Goal: Task Accomplishment & Management: Use online tool/utility

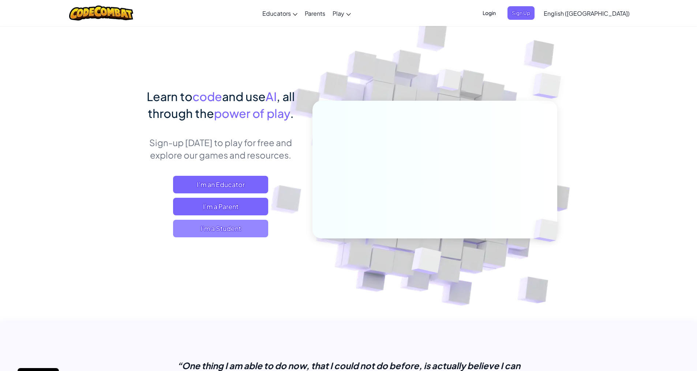
click at [219, 232] on span "I'm a Student" at bounding box center [220, 229] width 95 height 18
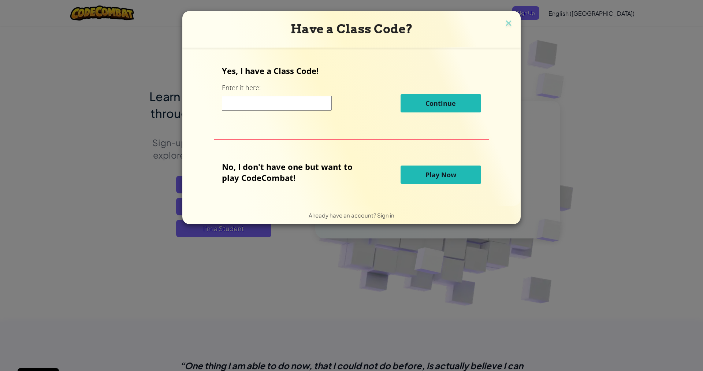
click at [416, 173] on button "Play Now" at bounding box center [440, 174] width 81 height 18
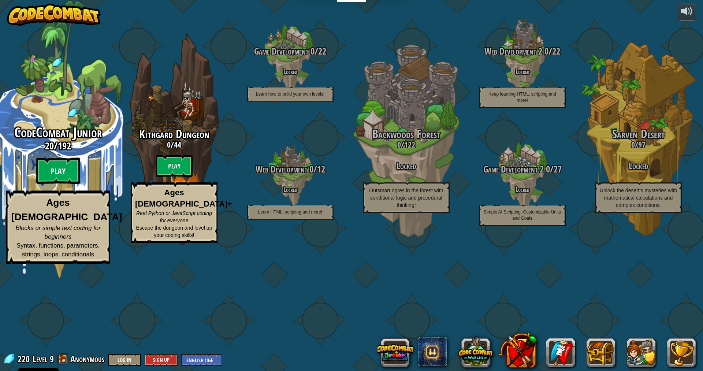
click at [64, 184] on btn "Play" at bounding box center [58, 171] width 44 height 26
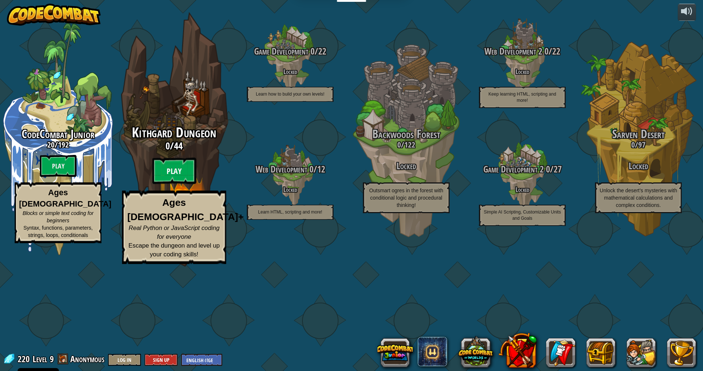
click at [168, 184] on btn "Play" at bounding box center [174, 171] width 44 height 26
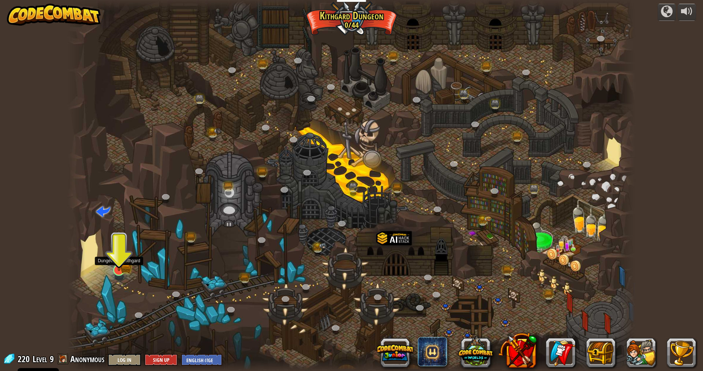
click at [120, 259] on img at bounding box center [118, 254] width 9 height 9
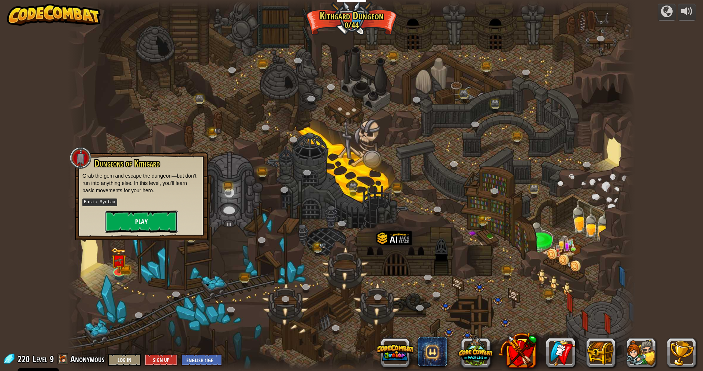
click at [131, 225] on button "Play" at bounding box center [141, 221] width 73 height 22
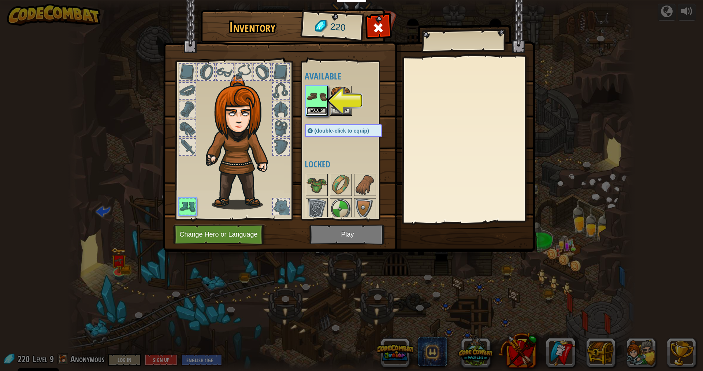
click at [312, 112] on button "Equip" at bounding box center [316, 111] width 20 height 8
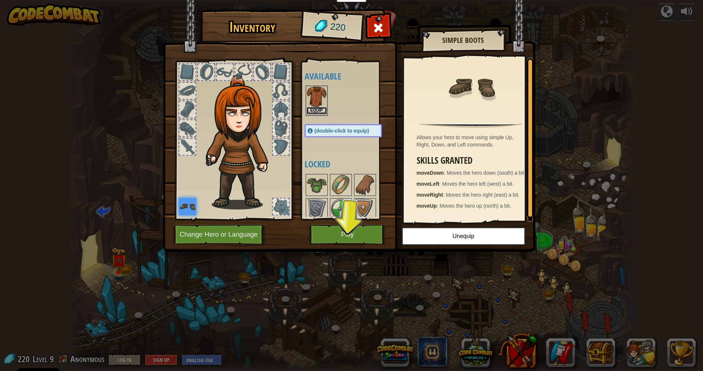
click at [324, 111] on button "Equip" at bounding box center [316, 111] width 20 height 8
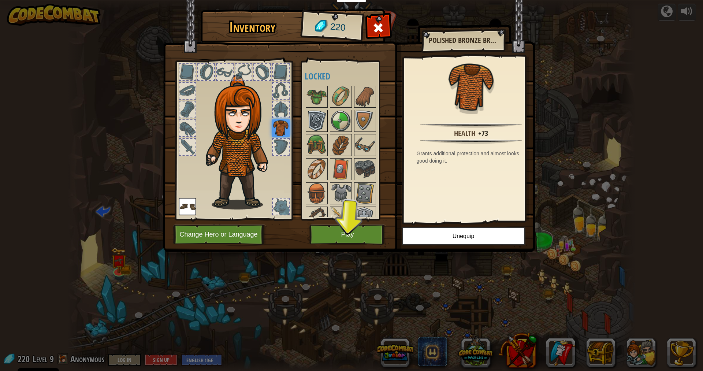
click at [314, 128] on img at bounding box center [316, 121] width 20 height 20
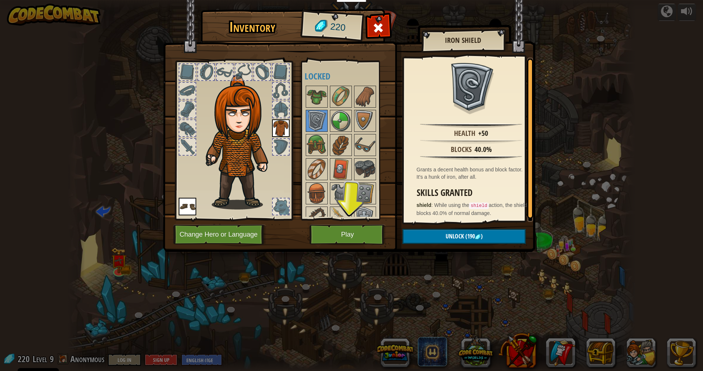
click at [319, 109] on div at bounding box center [351, 181] width 92 height 193
click at [320, 104] on img at bounding box center [316, 96] width 20 height 20
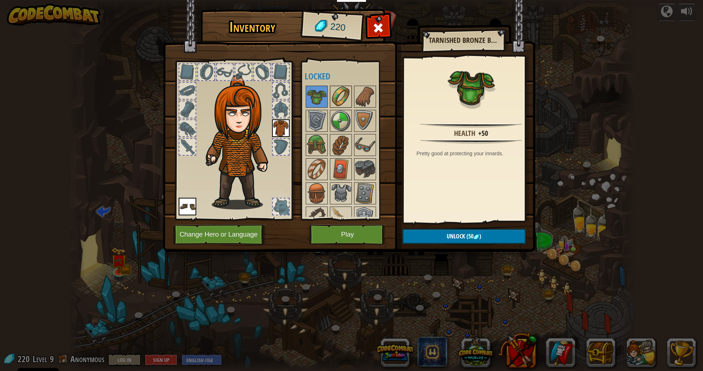
click at [334, 104] on img at bounding box center [341, 96] width 20 height 20
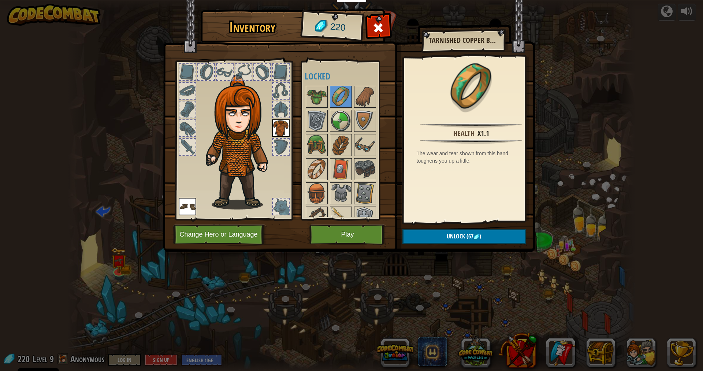
click at [284, 131] on img at bounding box center [281, 128] width 18 height 18
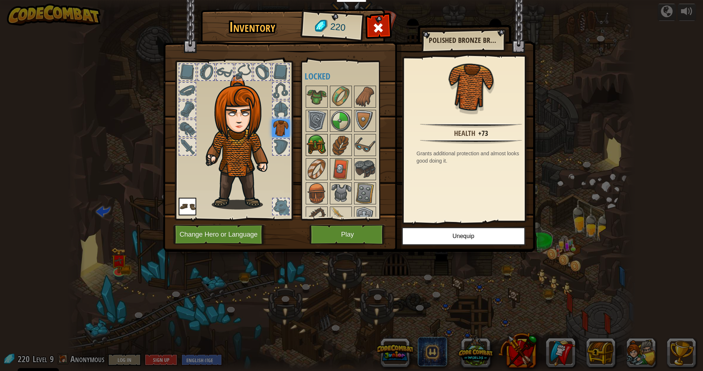
scroll to position [61, 0]
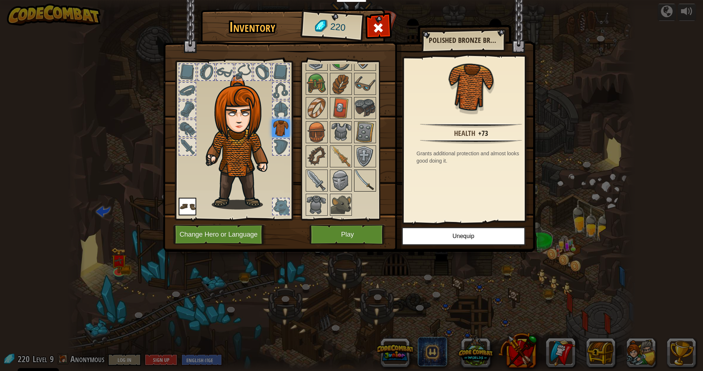
click at [356, 175] on img at bounding box center [365, 180] width 20 height 20
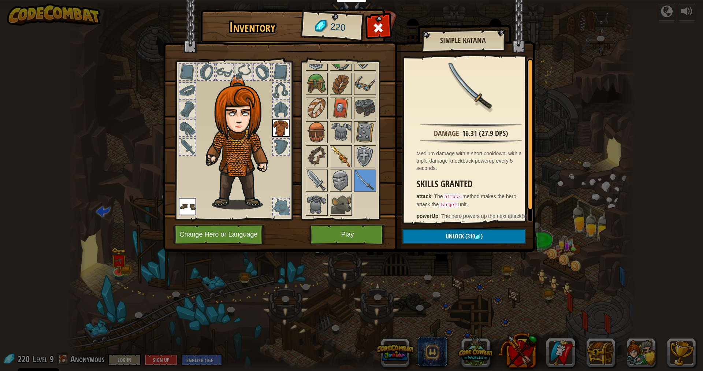
click at [343, 147] on img at bounding box center [341, 156] width 20 height 20
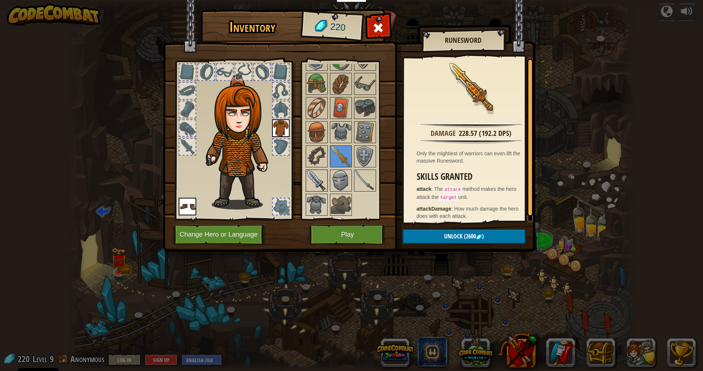
click at [315, 176] on img at bounding box center [316, 180] width 20 height 20
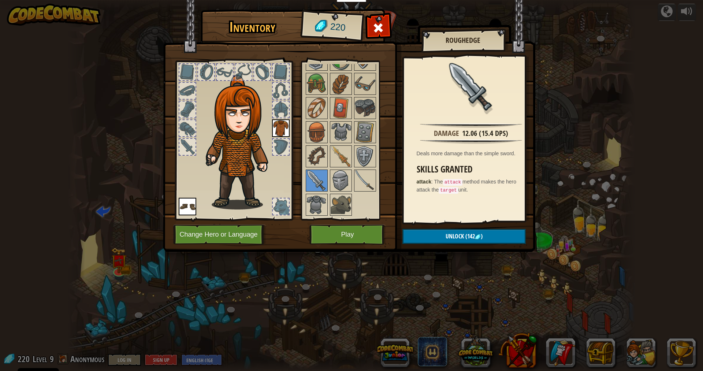
click at [368, 169] on div at bounding box center [351, 119] width 92 height 193
click at [327, 206] on div at bounding box center [317, 205] width 22 height 22
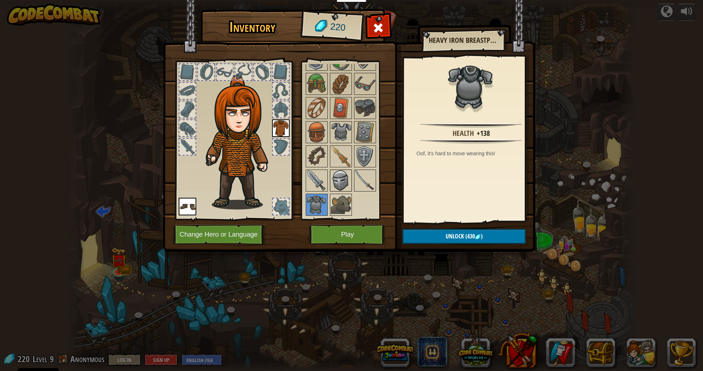
click at [339, 179] on img at bounding box center [341, 180] width 20 height 20
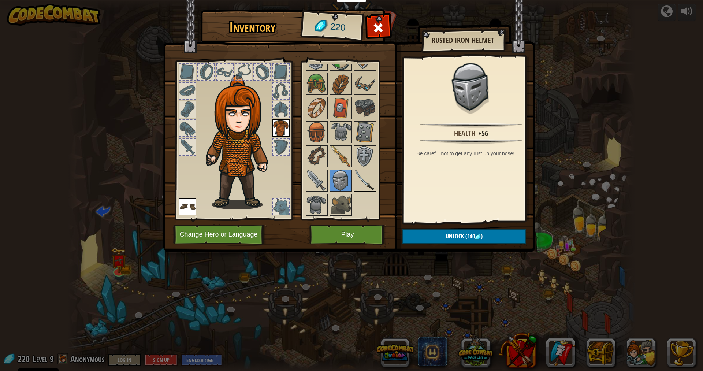
click at [373, 172] on img at bounding box center [365, 180] width 20 height 20
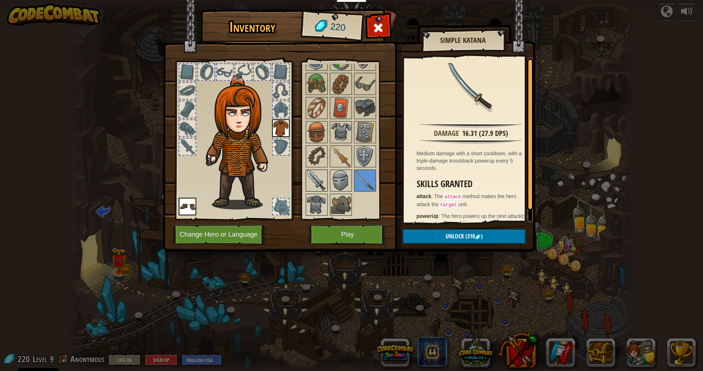
click at [307, 174] on img at bounding box center [316, 180] width 20 height 20
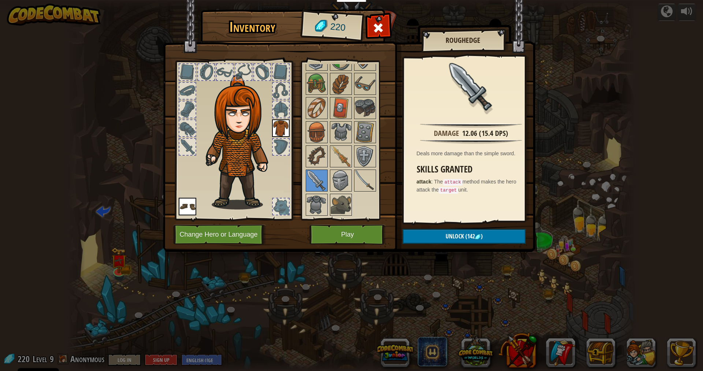
click at [345, 157] on img at bounding box center [341, 156] width 20 height 20
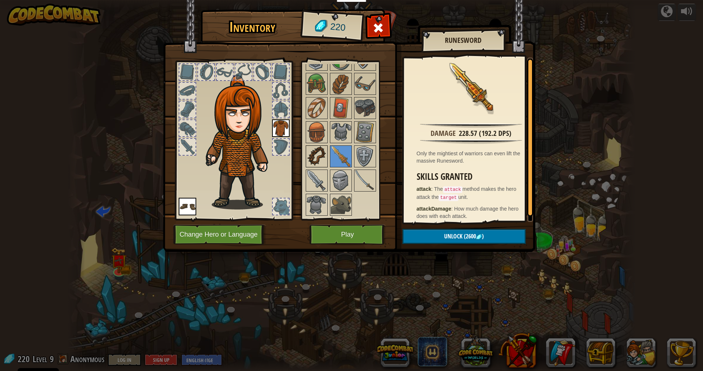
click at [313, 154] on img at bounding box center [316, 156] width 20 height 20
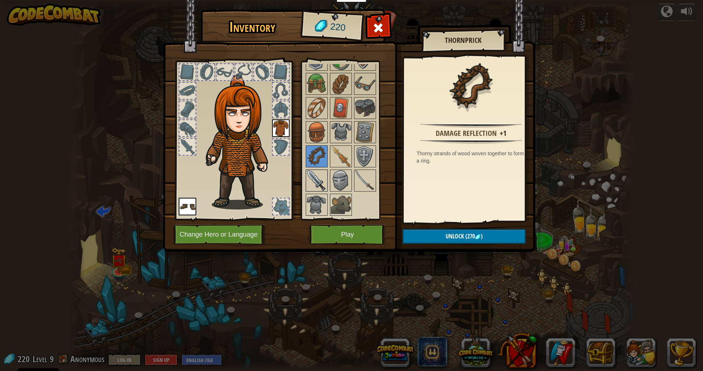
click at [311, 178] on img at bounding box center [316, 180] width 20 height 20
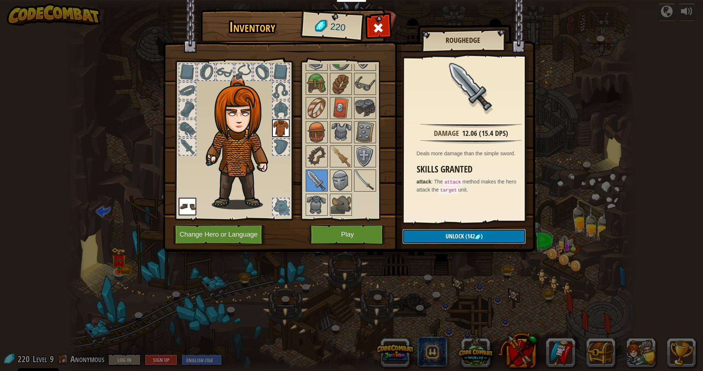
click at [452, 242] on button "Unlock (142 )" at bounding box center [463, 236] width 123 height 15
click at [452, 241] on button "Confirm" at bounding box center [463, 236] width 123 height 15
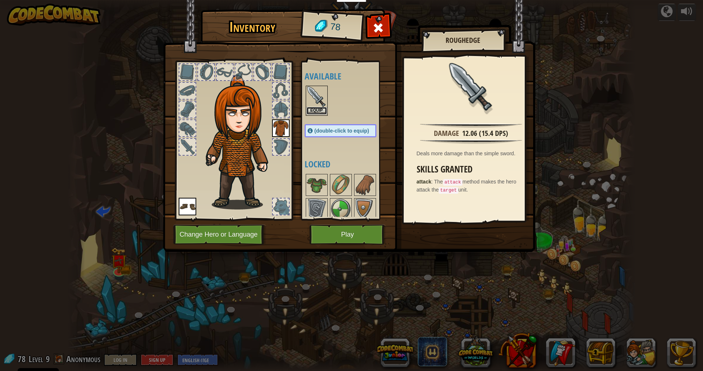
click at [310, 112] on button "Equip" at bounding box center [316, 111] width 20 height 8
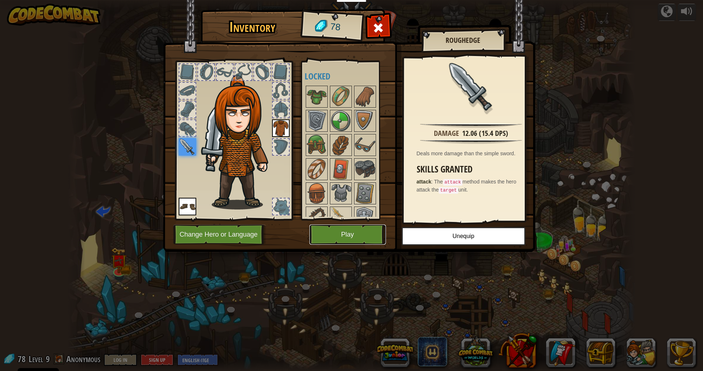
click at [351, 231] on button "Play" at bounding box center [347, 234] width 77 height 20
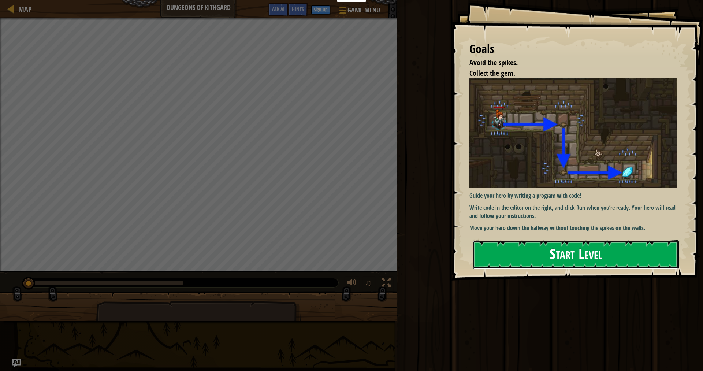
drag, startPoint x: 541, startPoint y: 250, endPoint x: 545, endPoint y: 251, distance: 4.5
click at [545, 251] on button "Start Level" at bounding box center [576, 254] width 206 height 29
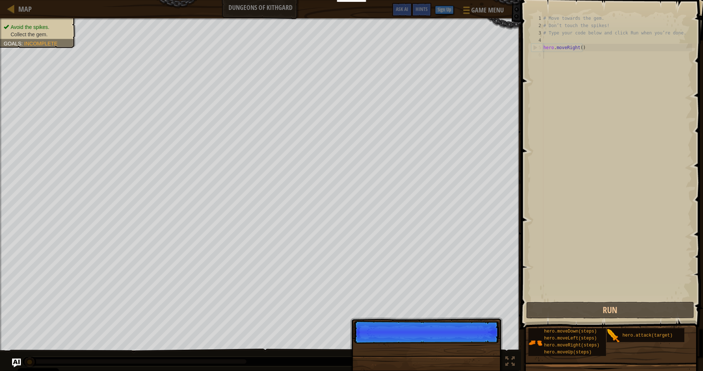
click at [479, 342] on p "Skip (esc) Continue" at bounding box center [426, 332] width 145 height 23
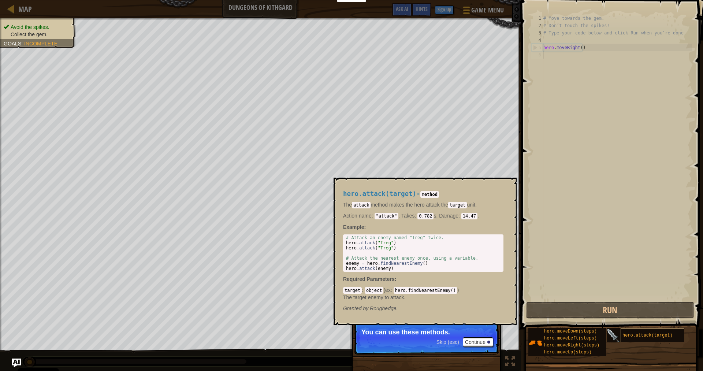
scroll to position [3, 0]
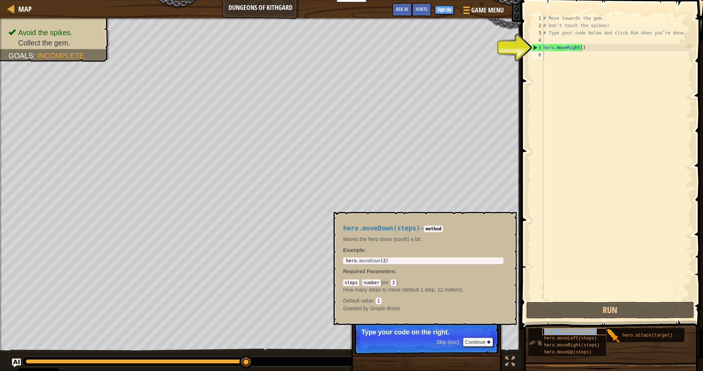
click at [564, 328] on div "hero.moveDown(steps)" at bounding box center [577, 331] width 70 height 7
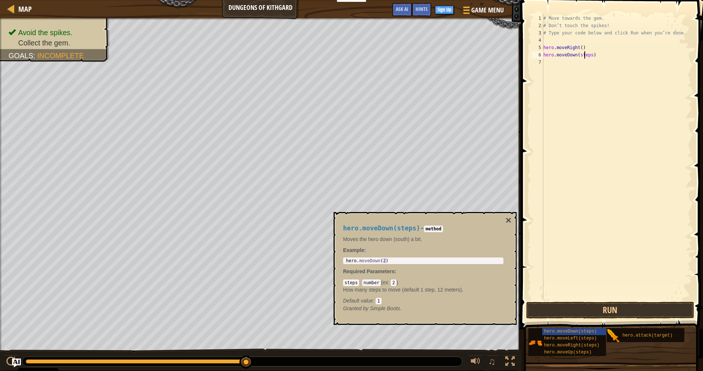
click at [583, 54] on div "# Move towards the gem. # Don’t touch the spikes! # Type your code below and cl…" at bounding box center [617, 165] width 150 height 300
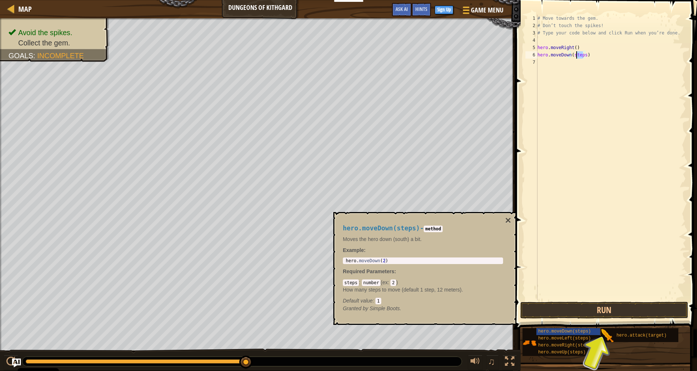
drag, startPoint x: 589, startPoint y: 57, endPoint x: 577, endPoint y: 58, distance: 12.9
click at [577, 58] on div "# Move towards the gem. # Don’t touch the spikes! # Type your code below and cl…" at bounding box center [611, 165] width 150 height 300
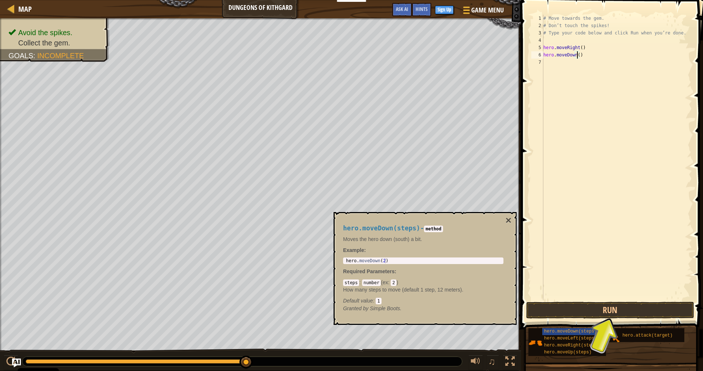
type textarea "hero.moveDown(1)"
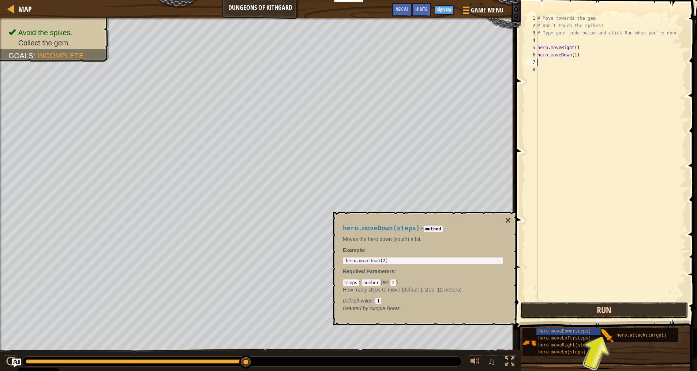
click at [623, 310] on button "Run" at bounding box center [605, 310] width 168 height 17
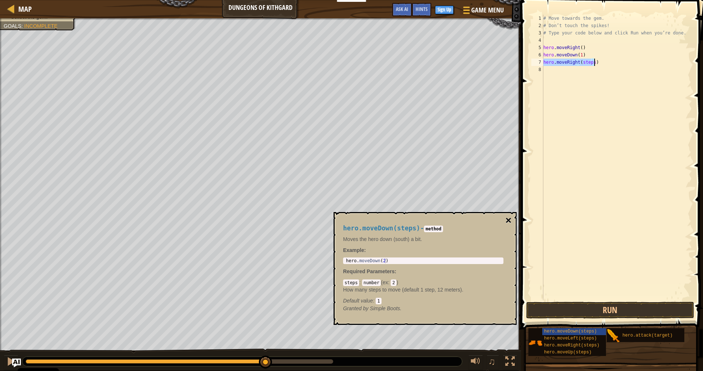
click at [508, 220] on button "×" at bounding box center [509, 220] width 6 height 10
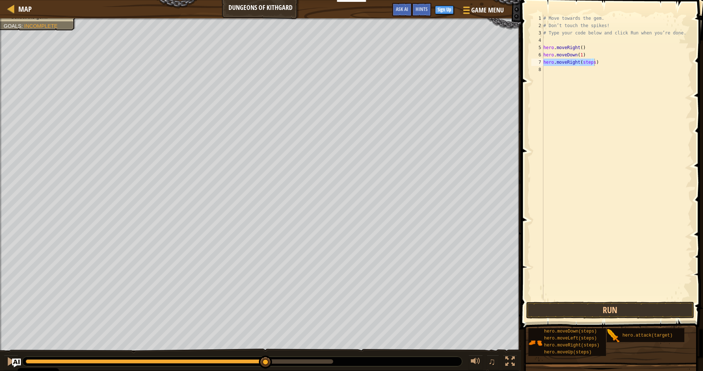
click at [584, 66] on div "# Move towards the gem. # Don’t touch the spikes! # Type your code below and cl…" at bounding box center [617, 158] width 150 height 286
click at [578, 313] on button "Run" at bounding box center [610, 310] width 168 height 17
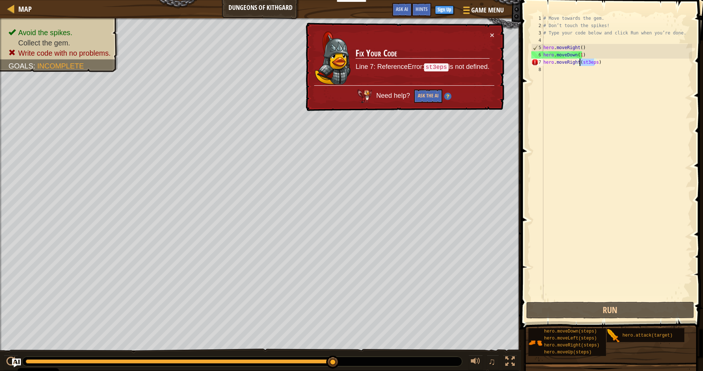
drag, startPoint x: 594, startPoint y: 65, endPoint x: 579, endPoint y: 63, distance: 15.2
click at [579, 63] on div "# Move towards the gem. # Don’t touch the spikes! # Type your code below and cl…" at bounding box center [617, 165] width 150 height 300
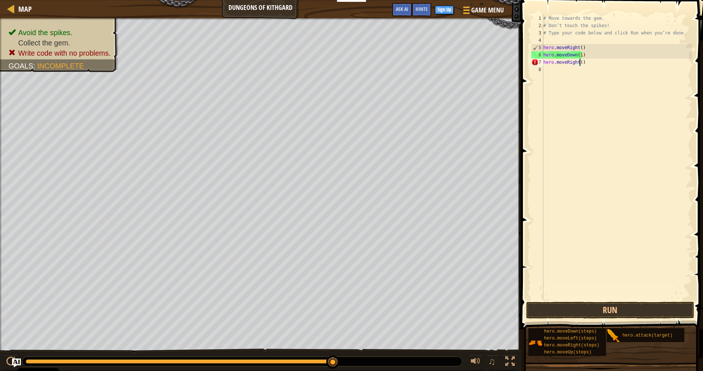
scroll to position [3, 3]
type textarea "hero.moveRight(3)"
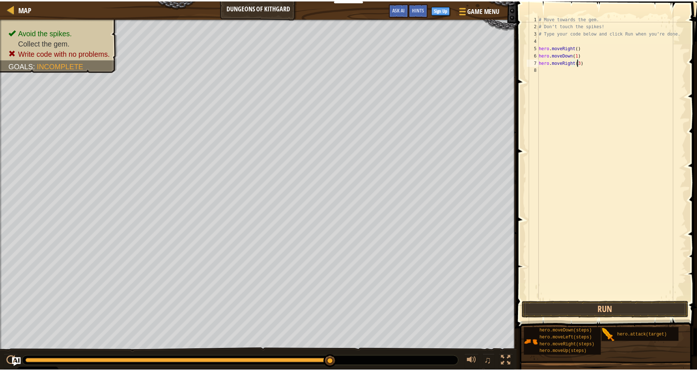
scroll to position [3, 0]
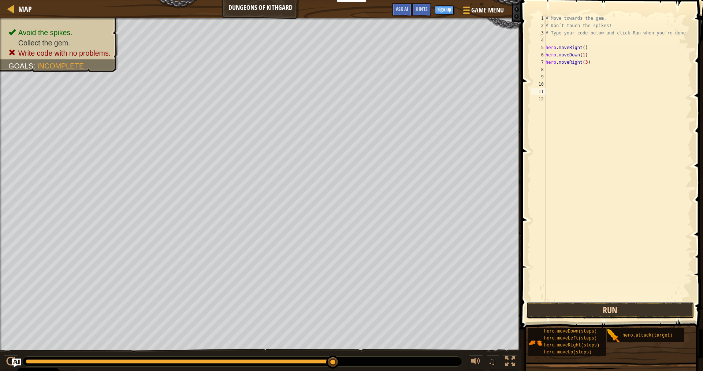
click at [584, 307] on button "Run" at bounding box center [610, 310] width 168 height 17
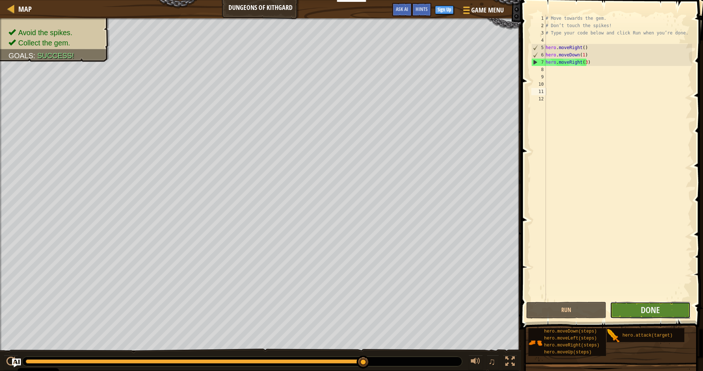
click at [637, 312] on button "Done" at bounding box center [650, 310] width 80 height 17
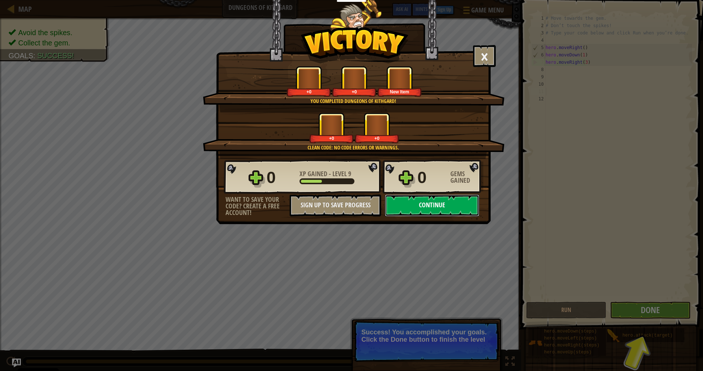
click at [430, 206] on button "Continue" at bounding box center [432, 205] width 94 height 22
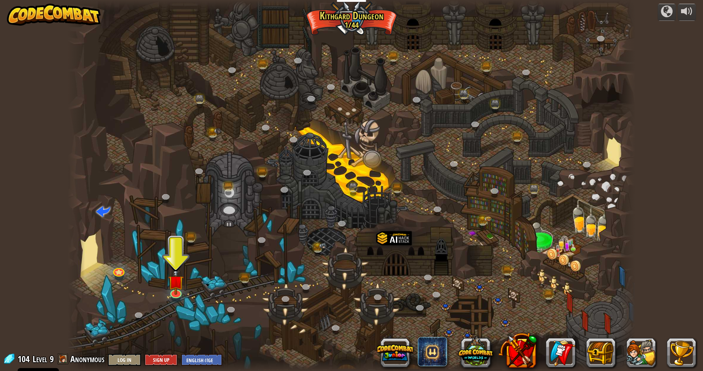
click at [165, 292] on div at bounding box center [351, 185] width 567 height 371
click at [176, 298] on link at bounding box center [175, 291] width 15 height 15
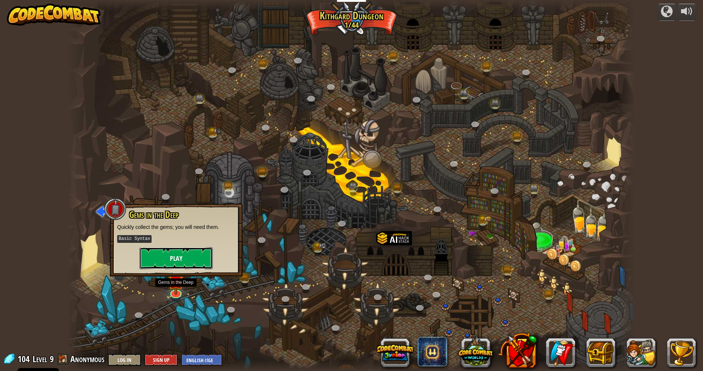
click at [193, 258] on button "Play" at bounding box center [175, 258] width 73 height 22
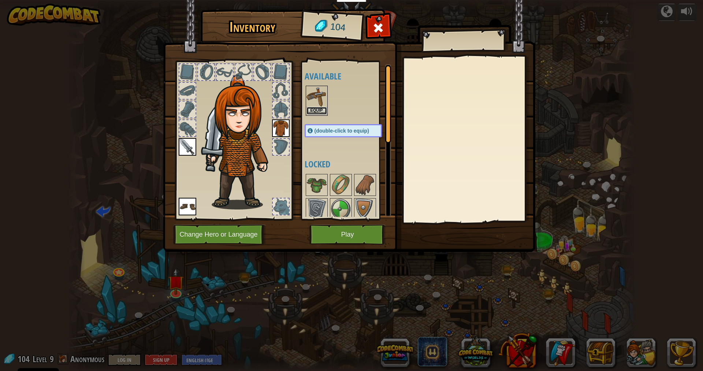
click at [314, 110] on button "Equip" at bounding box center [316, 111] width 20 height 8
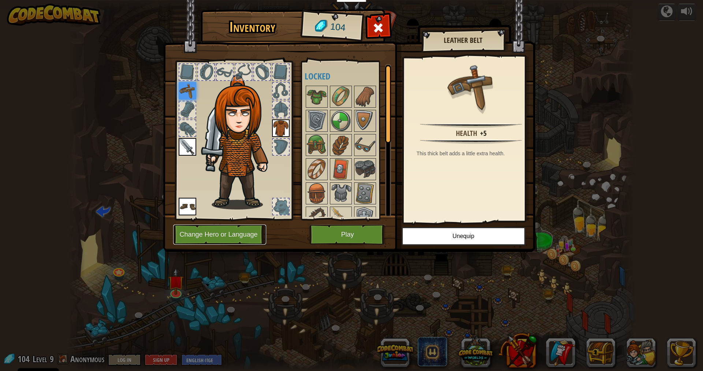
click at [235, 233] on button "Change Hero or Language" at bounding box center [219, 234] width 93 height 20
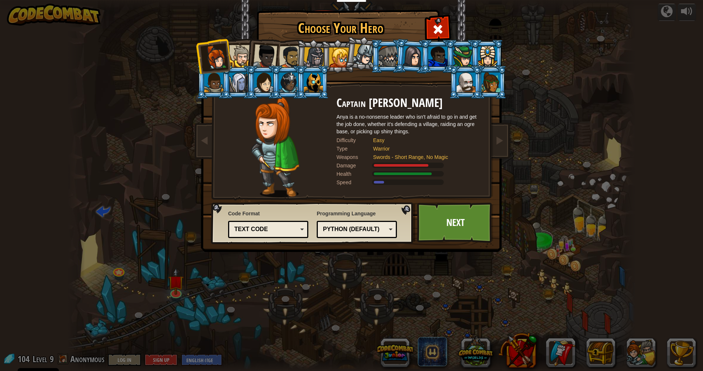
click at [389, 57] on div at bounding box center [388, 56] width 19 height 20
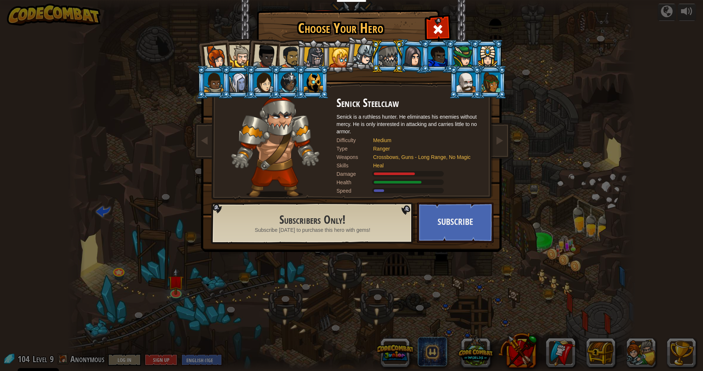
click at [369, 59] on div at bounding box center [364, 55] width 22 height 22
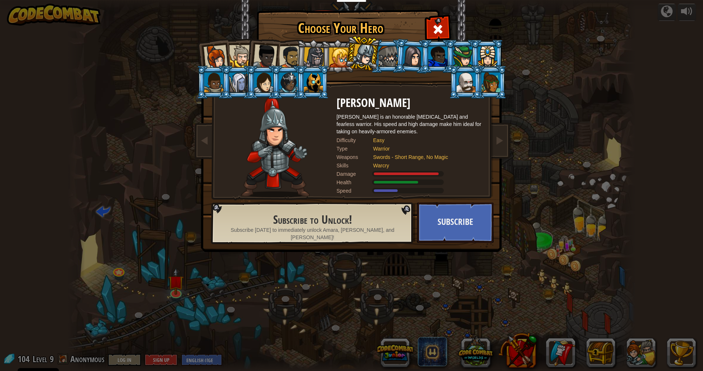
click at [290, 56] on div at bounding box center [290, 57] width 23 height 23
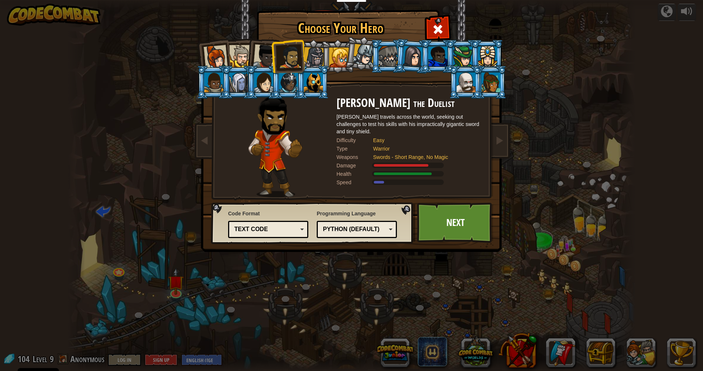
click at [259, 56] on div at bounding box center [265, 56] width 24 height 24
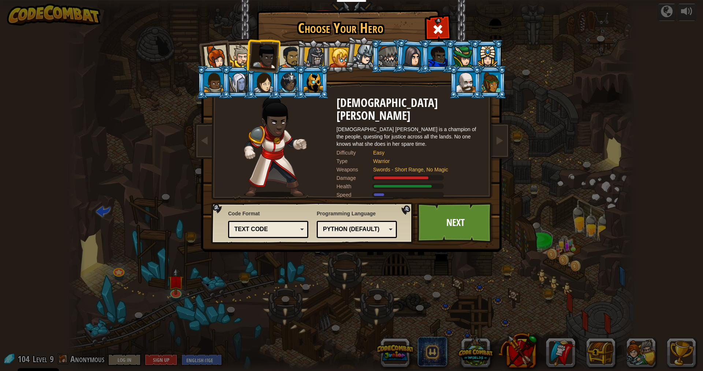
click at [238, 56] on div at bounding box center [240, 56] width 22 height 22
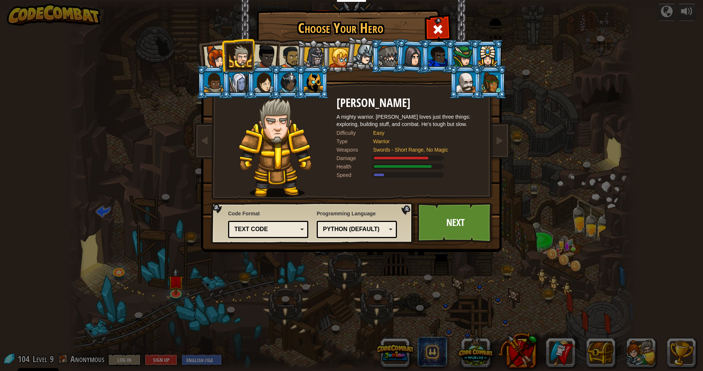
click at [213, 63] on div at bounding box center [216, 57] width 24 height 24
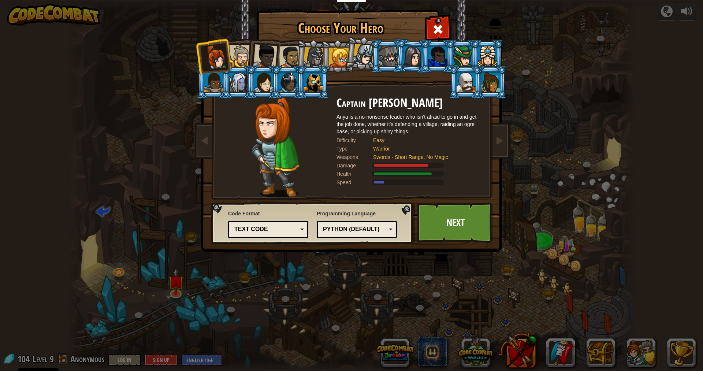
click at [232, 57] on div at bounding box center [240, 56] width 22 height 22
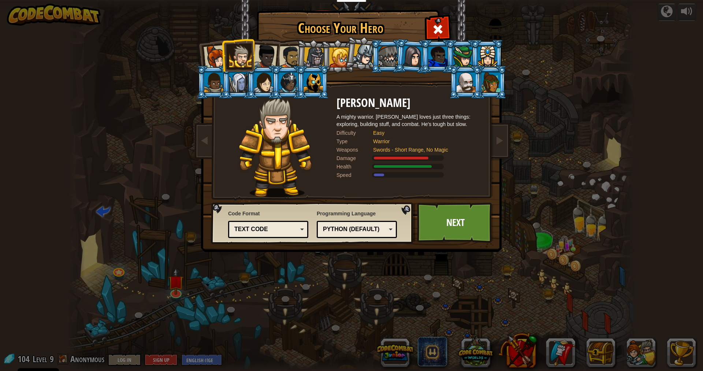
click at [269, 56] on div at bounding box center [265, 56] width 24 height 24
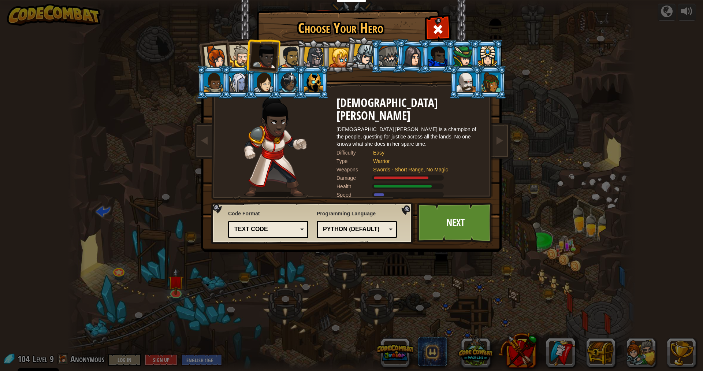
click at [289, 54] on div at bounding box center [290, 57] width 23 height 23
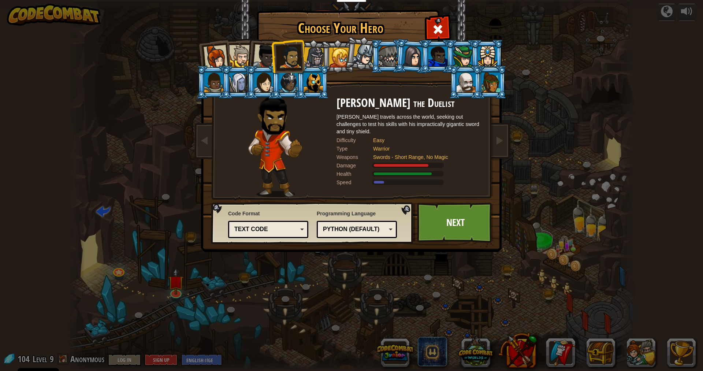
click at [290, 78] on div at bounding box center [288, 82] width 19 height 20
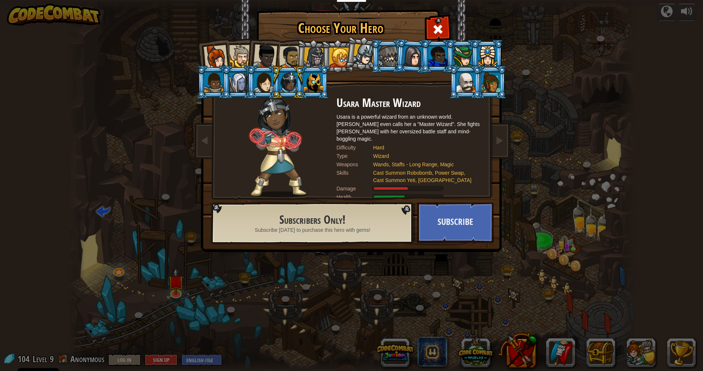
click at [286, 53] on div at bounding box center [290, 57] width 23 height 23
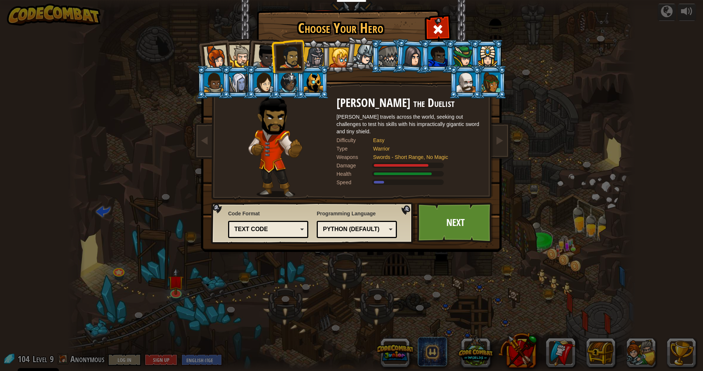
click at [273, 56] on li at bounding box center [288, 56] width 34 height 34
click at [245, 55] on div at bounding box center [240, 56] width 22 height 22
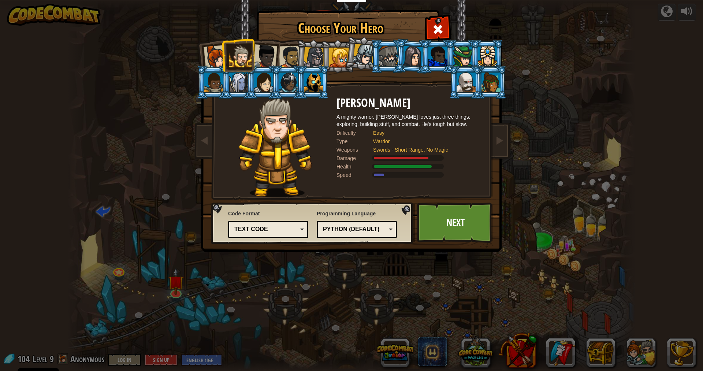
click at [245, 54] on div at bounding box center [240, 56] width 22 height 22
click at [440, 233] on link "Next" at bounding box center [455, 222] width 77 height 40
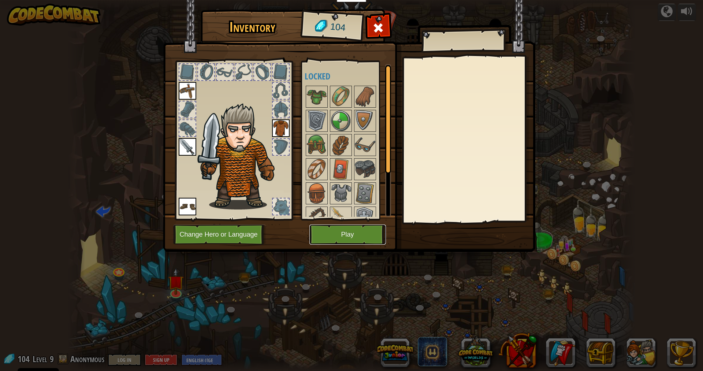
click at [369, 238] on button "Play" at bounding box center [347, 234] width 77 height 20
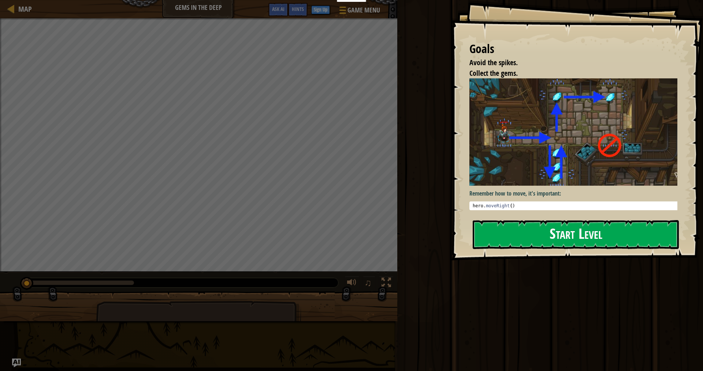
click at [601, 236] on button "Start Level" at bounding box center [576, 234] width 206 height 29
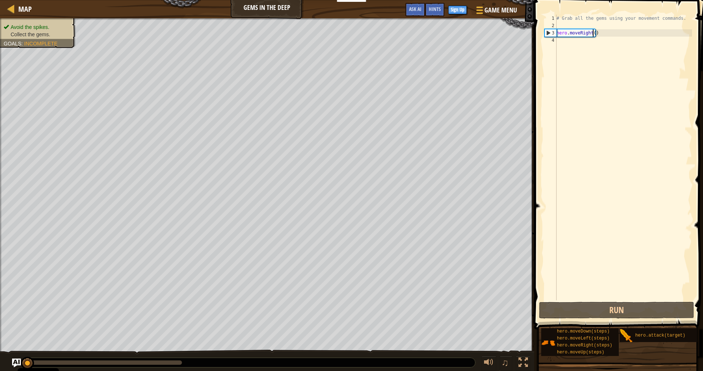
click at [593, 34] on div "# Grab all the gems using your movement commands. hero . moveRight ( )" at bounding box center [623, 165] width 137 height 300
type textarea "hero.moveRight()"
drag, startPoint x: 596, startPoint y: 325, endPoint x: 594, endPoint y: 332, distance: 6.6
click at [592, 330] on div "Hints hero.moveRight() 1 2 3 4 # Grab all the gems using your movement commands…" at bounding box center [617, 183] width 171 height 367
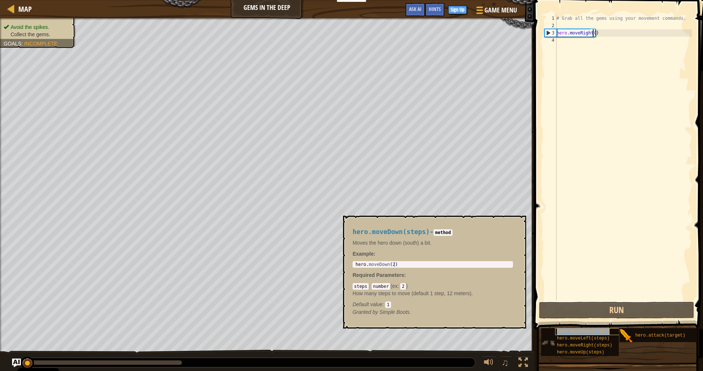
click at [602, 332] on span "hero.moveDown(steps)" at bounding box center [583, 331] width 53 height 5
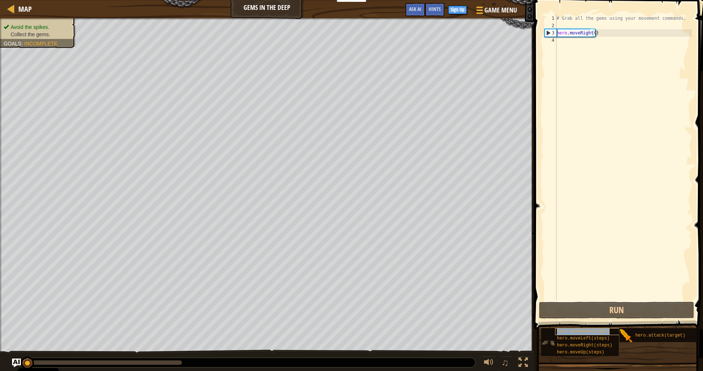
click at [601, 332] on span "hero.moveDown(steps)" at bounding box center [583, 331] width 53 height 5
click at [599, 331] on span "hero.moveDown(steps)" at bounding box center [583, 331] width 53 height 5
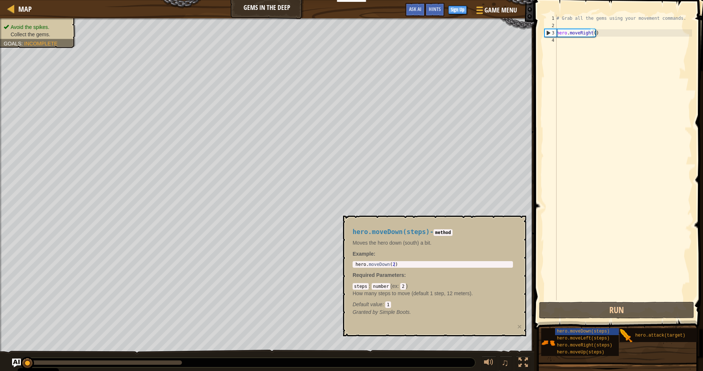
click at [645, 128] on div "# Grab all the gems using your movement commands. hero . moveRight ( )" at bounding box center [623, 165] width 137 height 300
drag, startPoint x: 616, startPoint y: 317, endPoint x: 617, endPoint y: 313, distance: 3.7
click at [616, 316] on button "Run" at bounding box center [616, 310] width 155 height 17
click at [617, 313] on button "Run" at bounding box center [616, 310] width 155 height 17
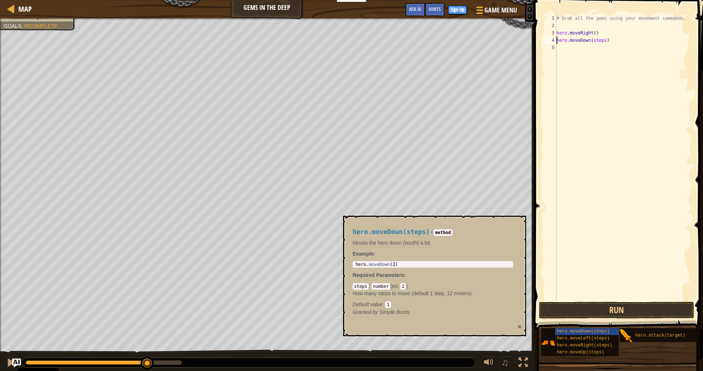
click at [519, 326] on button "×" at bounding box center [519, 326] width 4 height 8
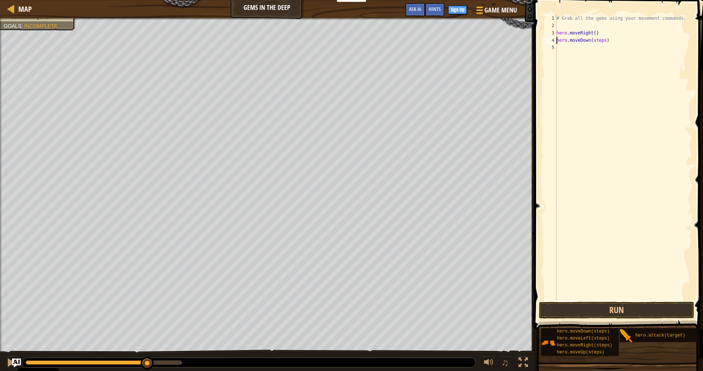
click at [271, 0] on html "Cookie Policy CodeCombat uses a few essential and non-essential cookies. Privac…" at bounding box center [351, 0] width 703 height 0
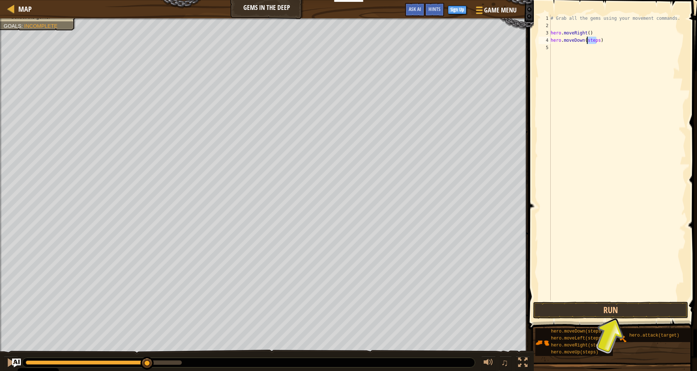
drag, startPoint x: 597, startPoint y: 42, endPoint x: 588, endPoint y: 44, distance: 9.9
click at [588, 44] on div "# Grab all the gems using your movement commands. hero . moveRight ( ) hero . m…" at bounding box center [617, 165] width 137 height 300
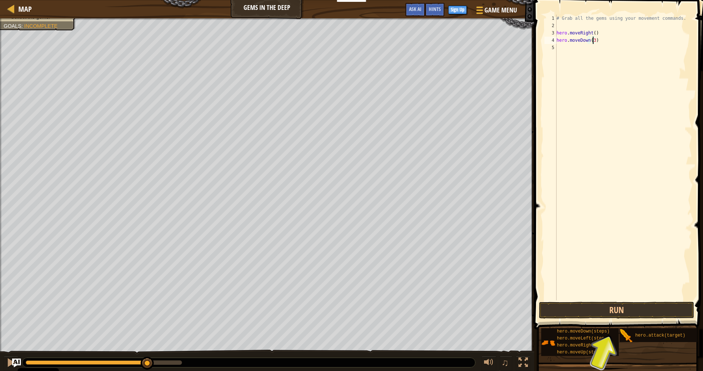
scroll to position [3, 3]
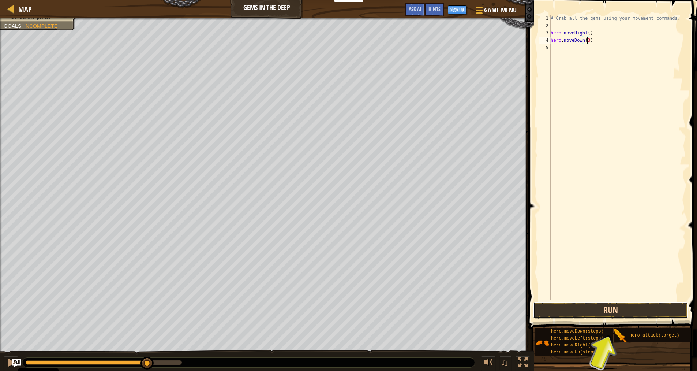
click at [607, 314] on button "Run" at bounding box center [610, 310] width 155 height 17
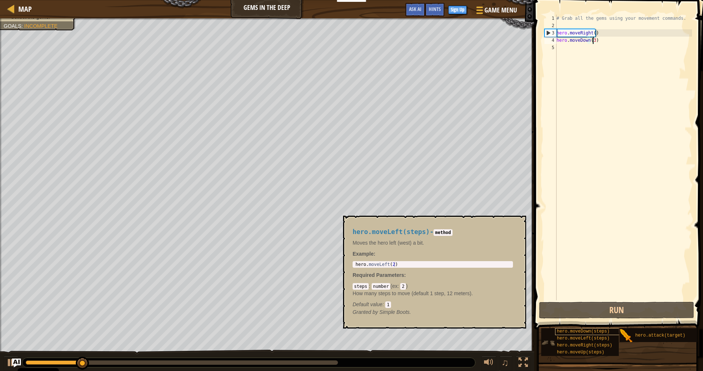
scroll to position [5, 0]
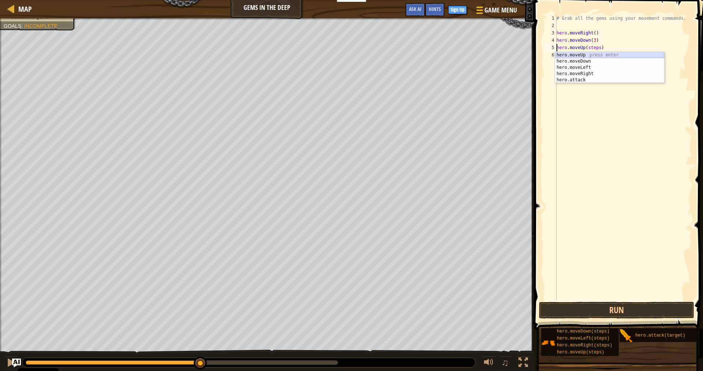
click at [602, 55] on div "hero.moveUp press enter hero.moveDown press enter hero.moveLeft press enter her…" at bounding box center [609, 74] width 109 height 44
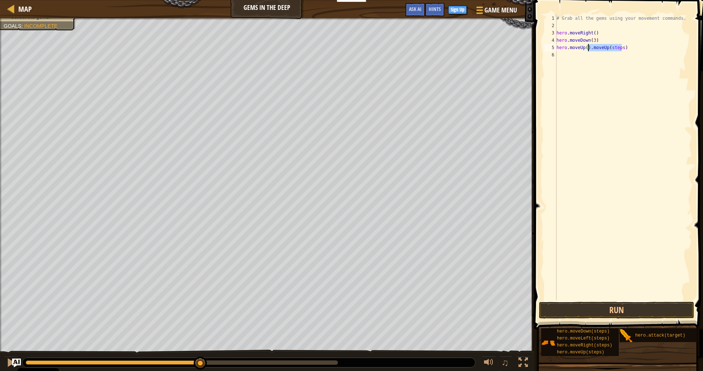
drag, startPoint x: 626, startPoint y: 48, endPoint x: 588, endPoint y: 47, distance: 37.7
click at [588, 47] on div "# Grab all the gems using your movement commands. hero . moveRight ( ) hero . m…" at bounding box center [623, 165] width 137 height 300
click at [585, 48] on div "# Grab all the gems using your movement commands. hero . moveRight ( ) hero . m…" at bounding box center [623, 165] width 137 height 300
type textarea "hero.moveUp(6)"
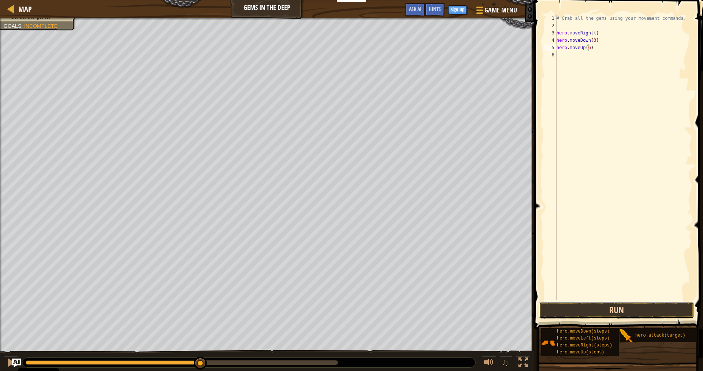
click at [671, 305] on button "Run" at bounding box center [616, 310] width 155 height 17
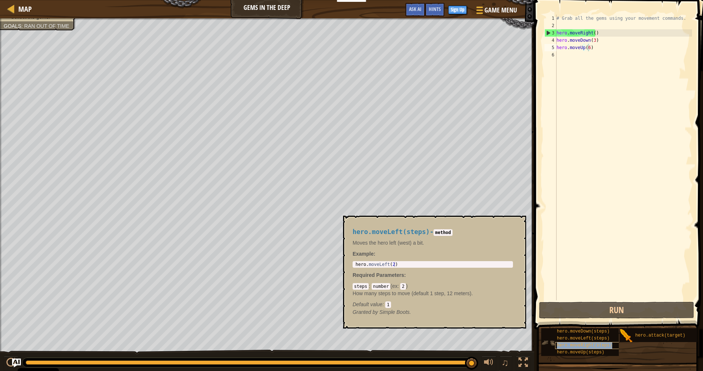
scroll to position [5, 0]
click at [572, 343] on span "hero.moveRight(steps)" at bounding box center [584, 345] width 55 height 5
type textarea "hero.moveRight(2)"
click at [393, 262] on div "hero . moveRight ( 2 )" at bounding box center [432, 269] width 157 height 15
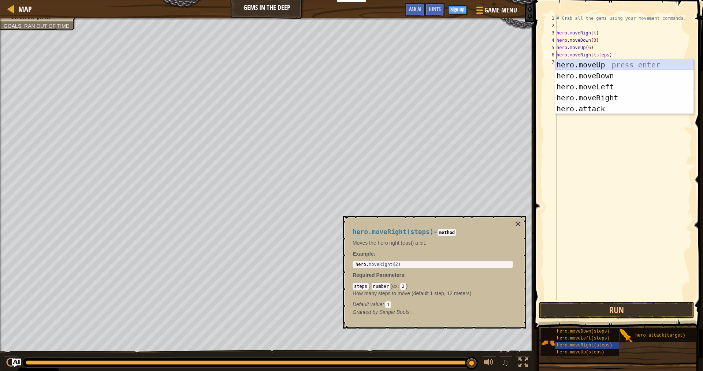
click at [628, 65] on div "hero.moveUp press enter hero.moveDown press enter hero.moveLeft press enter her…" at bounding box center [624, 97] width 138 height 77
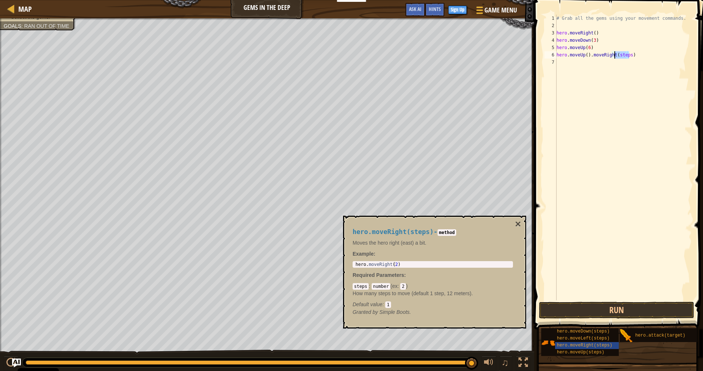
drag, startPoint x: 629, startPoint y: 56, endPoint x: 630, endPoint y: 61, distance: 5.6
click at [630, 61] on div "# Grab all the gems using your movement commands. hero . moveRight ( ) hero . m…" at bounding box center [623, 165] width 137 height 300
drag, startPoint x: 589, startPoint y: 56, endPoint x: 555, endPoint y: 57, distance: 33.3
click at [555, 57] on div "hero.moveUp().moveRight(steps) 1 2 3 4 5 6 7 # Grab all the gems using your mov…" at bounding box center [617, 158] width 149 height 286
type textarea ".moveRight(steps)"
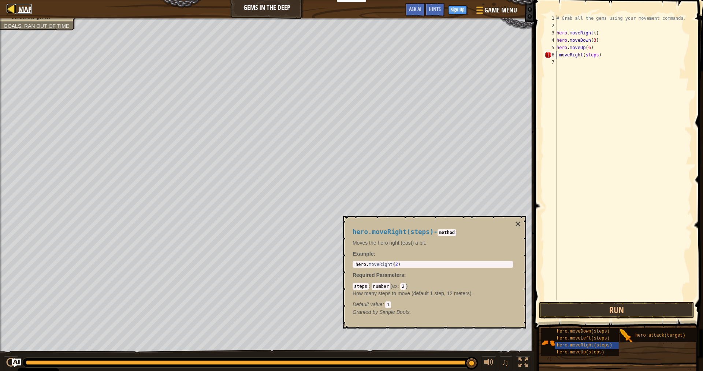
click at [7, 5] on div at bounding box center [11, 8] width 9 height 9
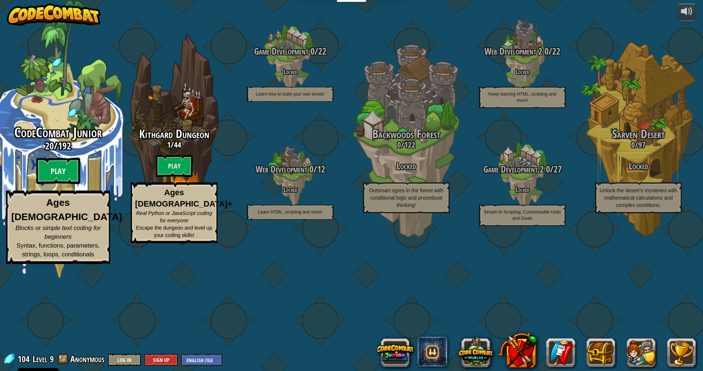
click at [57, 184] on btn "Play" at bounding box center [58, 171] width 44 height 26
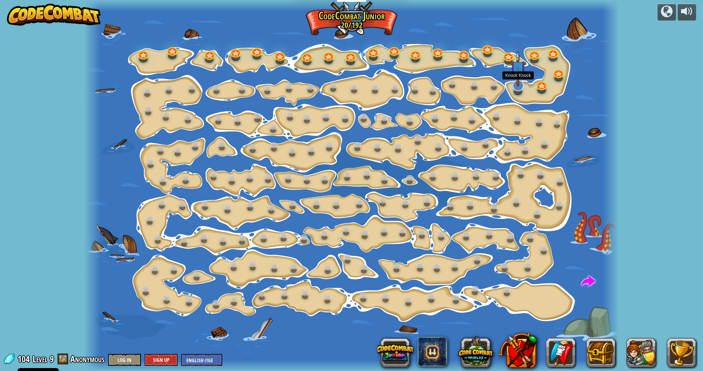
click at [518, 84] on img at bounding box center [518, 69] width 16 height 36
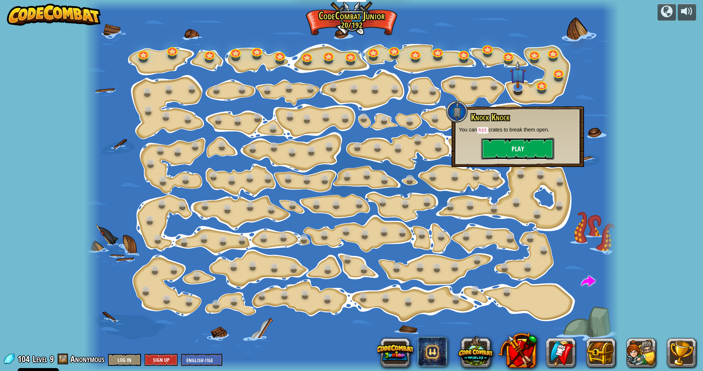
click at [526, 146] on button "Play" at bounding box center [517, 149] width 73 height 22
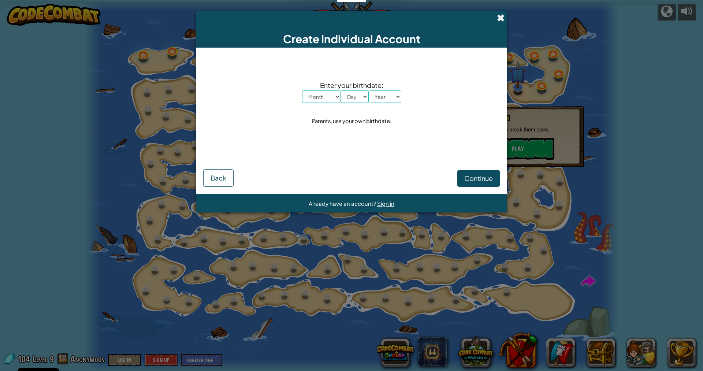
click at [502, 14] on span at bounding box center [501, 18] width 8 height 8
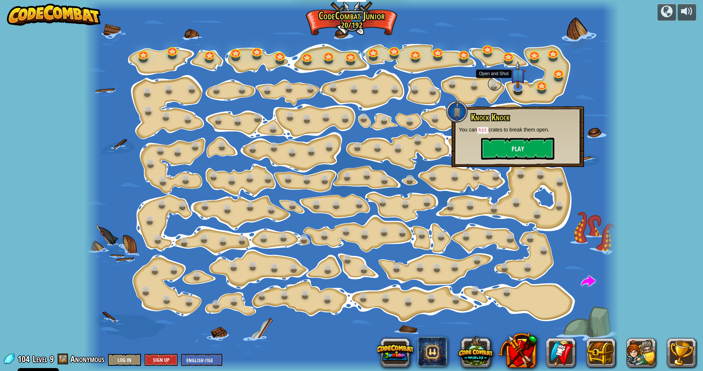
click at [490, 86] on link at bounding box center [494, 84] width 15 height 15
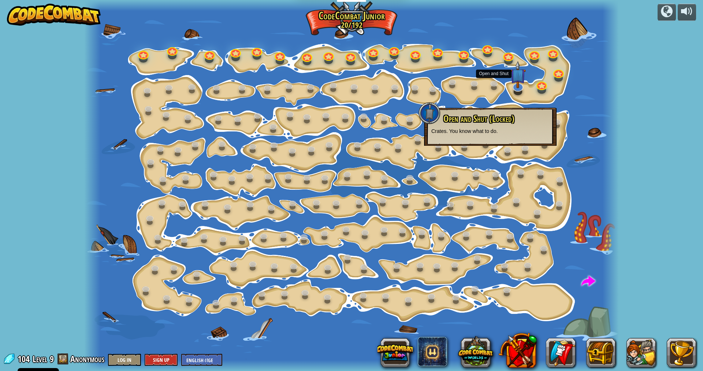
click at [517, 93] on div at bounding box center [518, 91] width 8 height 7
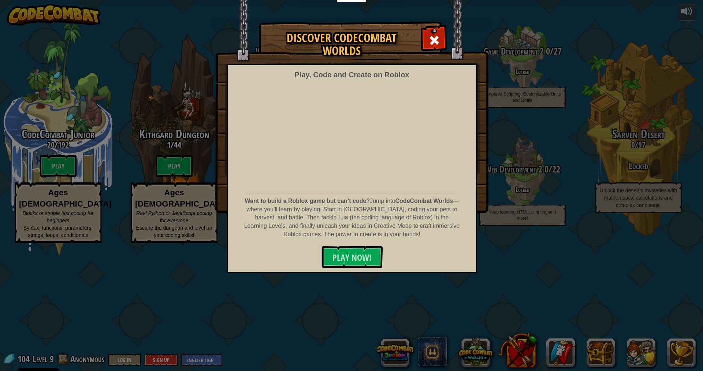
click at [235, 174] on div "Play, Code and Create on Roblox Want to build a Roblox game but can’t code? Jum…" at bounding box center [352, 168] width 250 height 209
click at [477, 277] on div "Discover CodeCombat Worlds Play, Code and Create on Roblox Want to build a Robl…" at bounding box center [351, 185] width 703 height 371
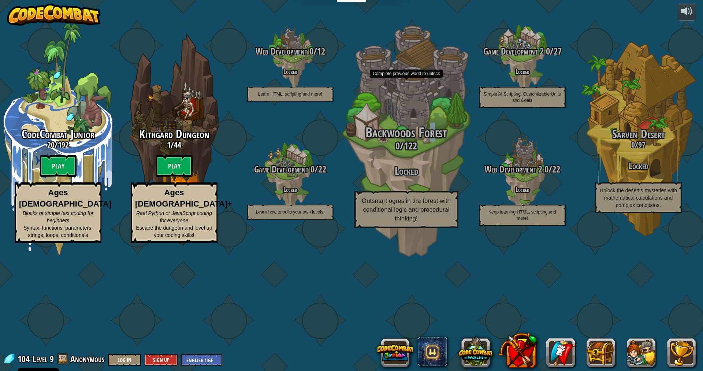
click at [435, 142] on span "Backwoods Forest" at bounding box center [406, 132] width 82 height 19
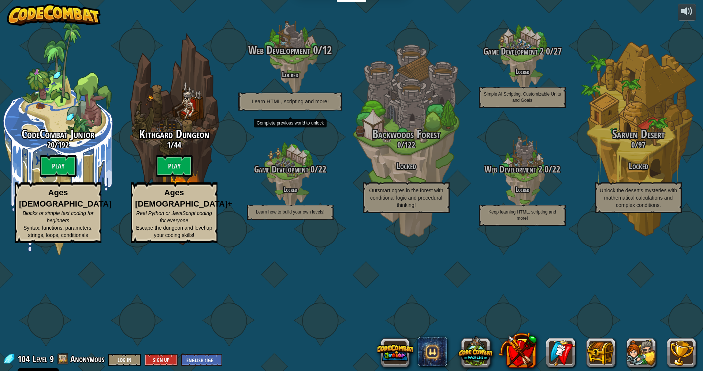
click at [306, 111] on div "Web Development 0 / 12 Locked Learn HTML, scripting and more!" at bounding box center [289, 77] width 139 height 67
click at [302, 111] on p "Learn HTML, scripting and more!" at bounding box center [290, 102] width 104 height 18
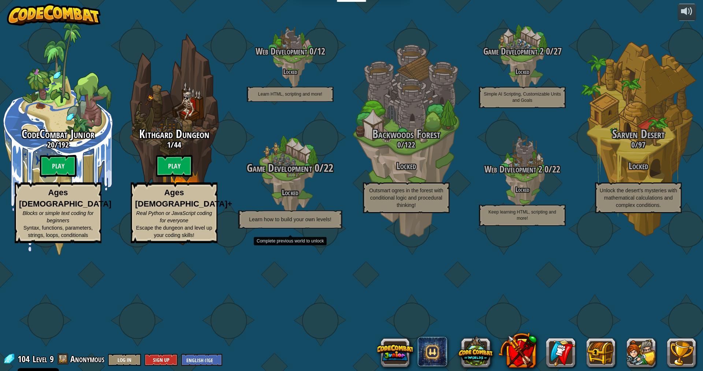
click at [304, 194] on div at bounding box center [290, 175] width 70 height 139
click at [300, 212] on div at bounding box center [290, 175] width 70 height 139
click at [299, 217] on div at bounding box center [290, 175] width 70 height 139
drag, startPoint x: 297, startPoint y: 225, endPoint x: 290, endPoint y: 244, distance: 19.5
click at [291, 228] on div "Game Development 0 / 22 Locked Learn how to build your own levels!" at bounding box center [289, 195] width 139 height 67
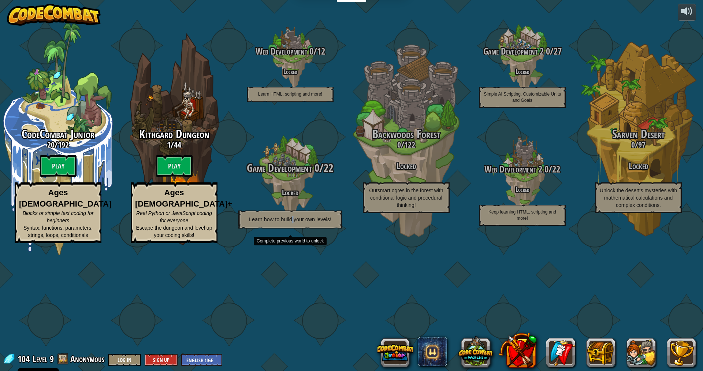
click at [293, 228] on p "Learn how to build your own levels!" at bounding box center [290, 219] width 104 height 18
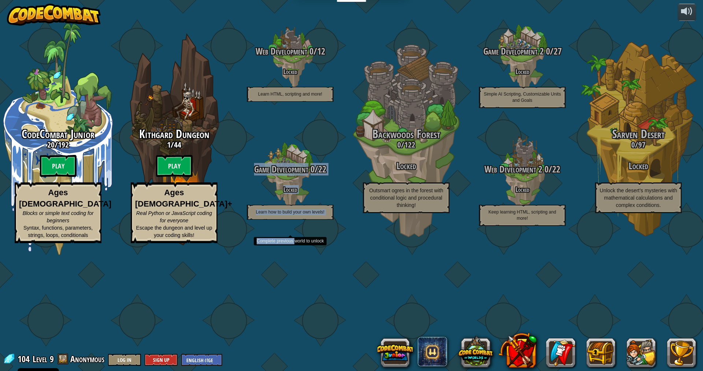
click at [294, 232] on div "Web Development 0 / 12 Locked Learn HTML, scripting and more! Game Development …" at bounding box center [290, 116] width 116 height 232
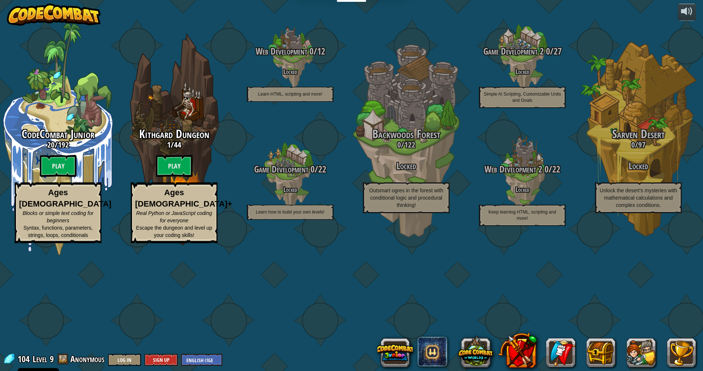
drag, startPoint x: 294, startPoint y: 295, endPoint x: 294, endPoint y: 300, distance: 5.5
click at [294, 299] on div "CodeCombat Junior 20 / 192 Play Ages [DEMOGRAPHIC_DATA] Blocks or simple text c…" at bounding box center [351, 185] width 703 height 371
click at [294, 301] on div "CodeCombat Junior 20 / 192 Play Ages [DEMOGRAPHIC_DATA] Blocks or simple text c…" at bounding box center [351, 185] width 703 height 371
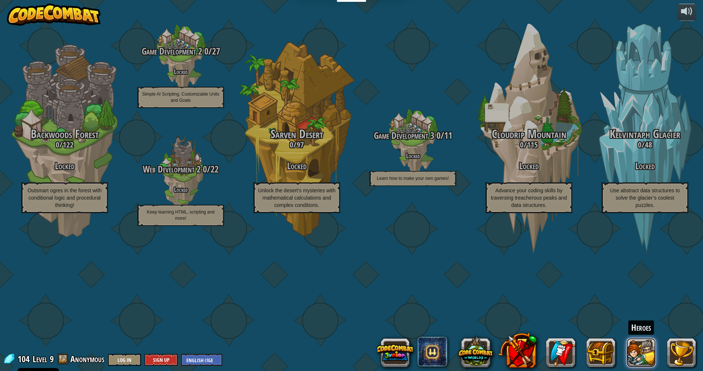
click at [652, 357] on button at bounding box center [640, 352] width 29 height 29
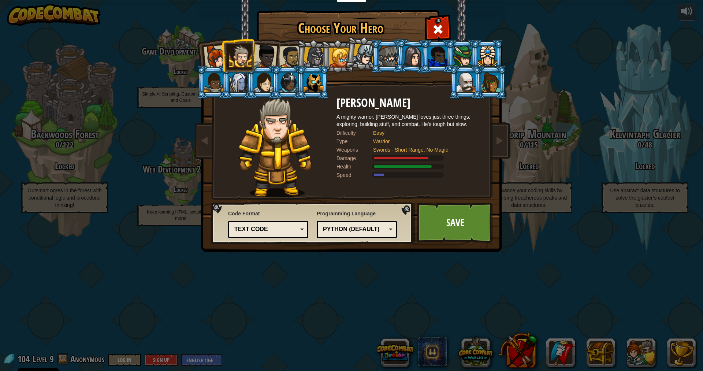
click at [469, 87] on div at bounding box center [465, 82] width 19 height 20
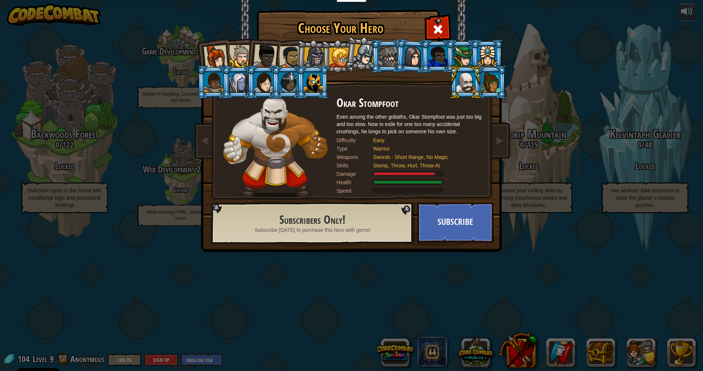
click at [306, 54] on div at bounding box center [313, 57] width 21 height 21
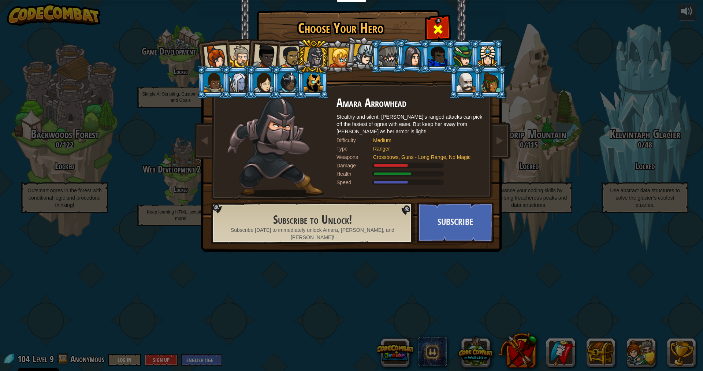
click at [439, 21] on div at bounding box center [437, 28] width 23 height 23
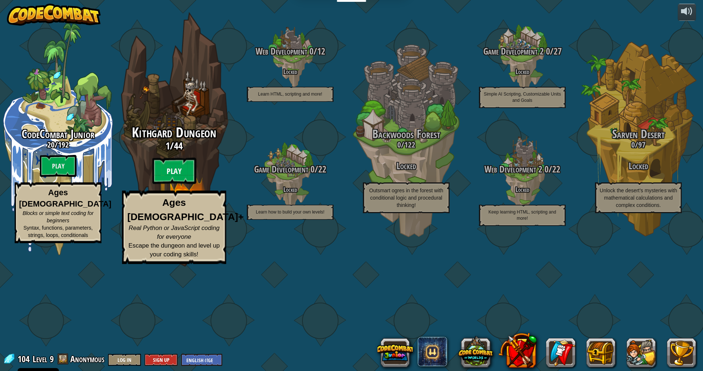
click at [167, 184] on btn "Play" at bounding box center [174, 171] width 44 height 26
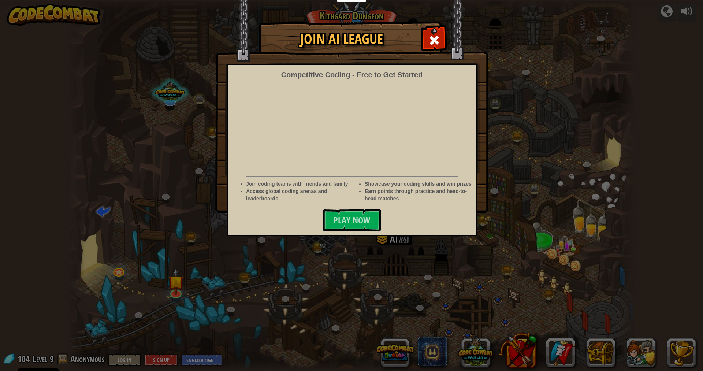
click at [536, 77] on div "Join AI League Competitive Coding - Free to Get Started Join coding teams with …" at bounding box center [351, 117] width 703 height 190
click at [431, 37] on span at bounding box center [434, 40] width 12 height 12
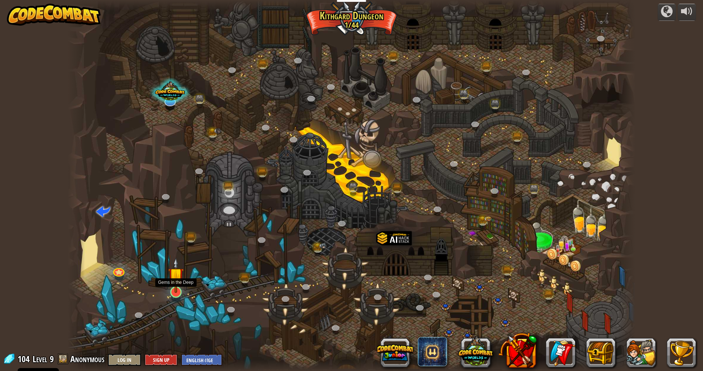
click at [180, 292] on img at bounding box center [175, 275] width 15 height 36
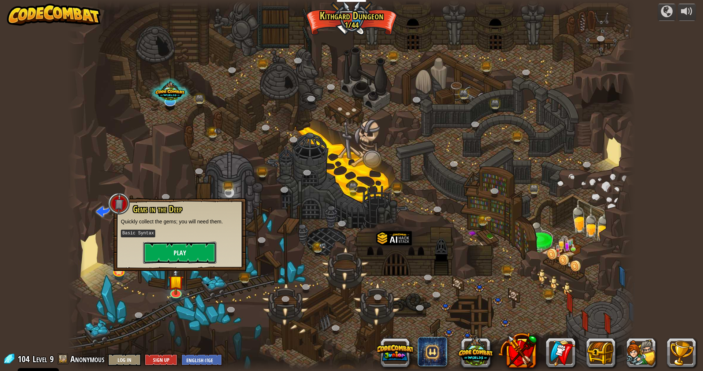
click at [176, 249] on button "Play" at bounding box center [179, 253] width 73 height 22
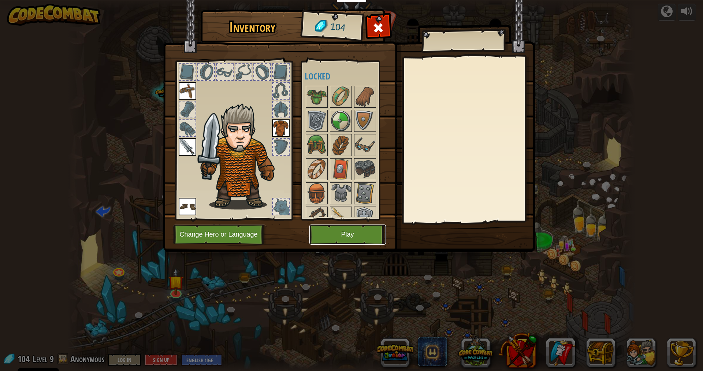
click at [358, 238] on button "Play" at bounding box center [347, 234] width 77 height 20
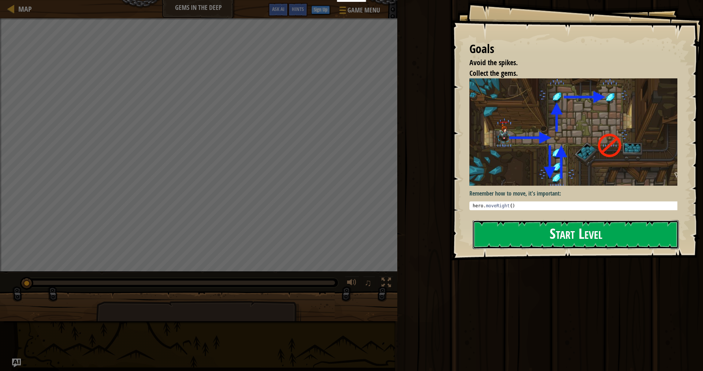
click at [640, 230] on button "Start Level" at bounding box center [576, 234] width 206 height 29
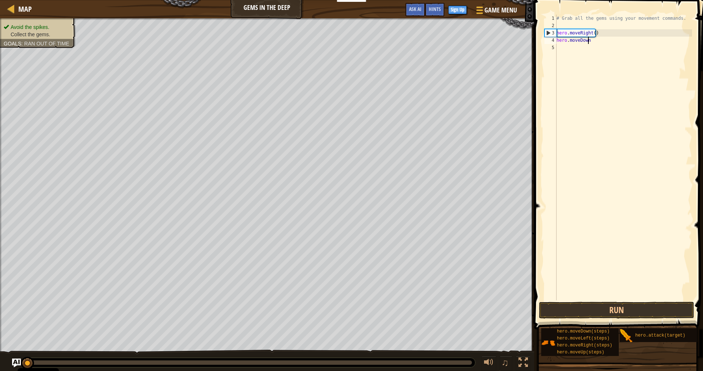
drag, startPoint x: 638, startPoint y: 41, endPoint x: 558, endPoint y: 47, distance: 80.0
click at [558, 47] on div "# Grab all the gems using your movement commands. hero . moveRight ( ) hero . […" at bounding box center [623, 165] width 137 height 300
click at [480, 34] on div "Map Gems in the Deep Game Menu Done Sign Up Hints Ask AI 1 הההההההההההההההההההה…" at bounding box center [351, 185] width 703 height 371
type textarea "h"
click at [551, 34] on div "3" at bounding box center [550, 32] width 12 height 7
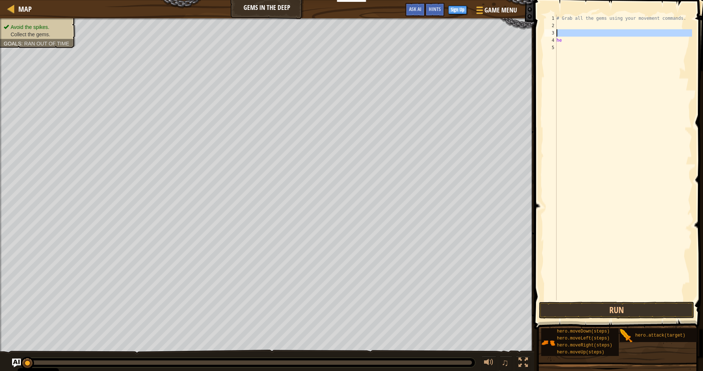
type textarea "he"
drag, startPoint x: 568, startPoint y: 42, endPoint x: 554, endPoint y: 48, distance: 15.3
click at [555, 48] on div "1 2 3 4 5 # Grab all the gems using your movement commands. he הההההההההההההההה…" at bounding box center [617, 158] width 149 height 286
type textarea "h"
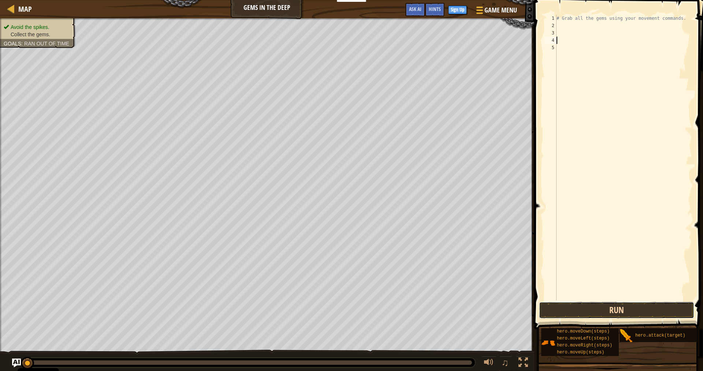
click at [654, 317] on button "Run" at bounding box center [616, 310] width 155 height 17
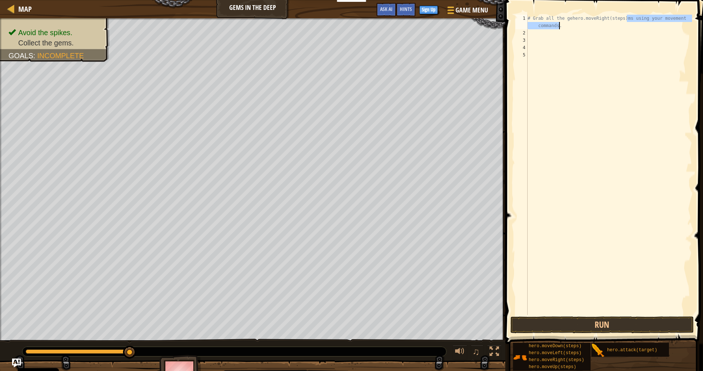
drag, startPoint x: 626, startPoint y: 18, endPoint x: 565, endPoint y: 16, distance: 61.2
click at [565, 16] on div "# Grab all the gehero.moveRight(steps)ms using your movement commands." at bounding box center [609, 176] width 166 height 322
drag, startPoint x: 681, startPoint y: 18, endPoint x: 547, endPoint y: 16, distance: 134.0
click at [547, 16] on div "# Grab all the gehero.moveRight(steps)ms using your movement commands." at bounding box center [609, 176] width 166 height 322
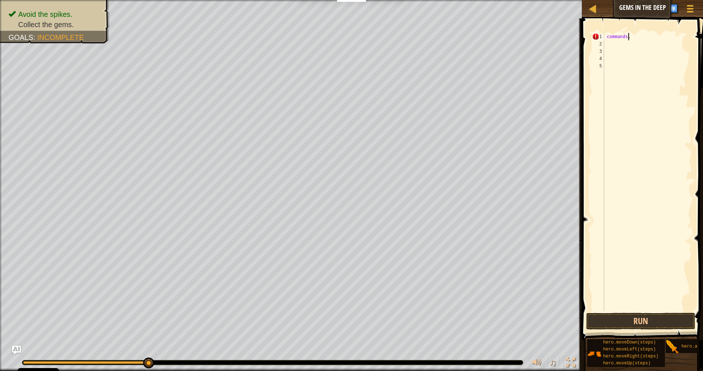
drag, startPoint x: 653, startPoint y: 40, endPoint x: 593, endPoint y: 41, distance: 60.1
click at [593, 41] on div "commands. 1 2 3 4 5 commands . הההההההההההההההההההההההההההההההההההההההההההההההה…" at bounding box center [640, 172] width 101 height 278
type textarea "c"
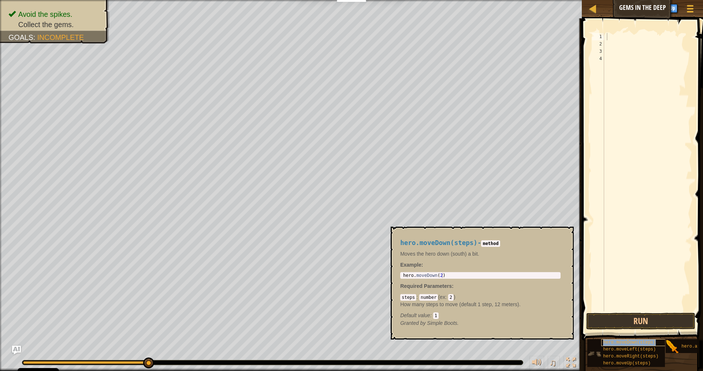
click at [648, 342] on span "hero.moveDown(steps)" at bounding box center [629, 342] width 53 height 5
click at [649, 36] on div "hero . moveRight ( steps )" at bounding box center [647, 172] width 89 height 278
click at [596, 35] on div "1" at bounding box center [598, 36] width 12 height 7
drag, startPoint x: 654, startPoint y: 38, endPoint x: 644, endPoint y: 38, distance: 10.6
click at [644, 38] on div "hero . moveRight ( steps )" at bounding box center [647, 179] width 89 height 293
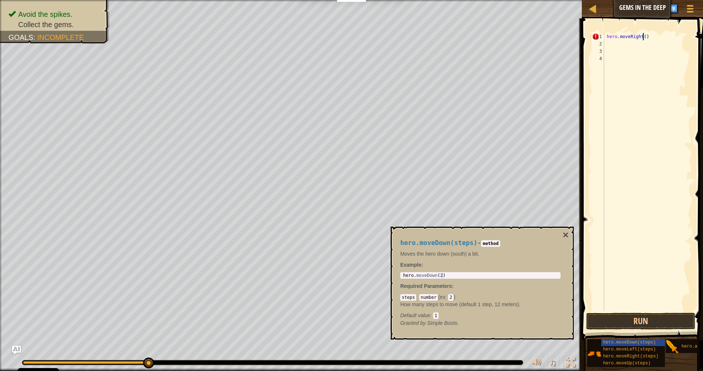
type textarea "hero.moveRight(9)"
click at [595, 38] on div "1" at bounding box center [598, 36] width 12 height 7
drag, startPoint x: 605, startPoint y: 35, endPoint x: 665, endPoint y: 41, distance: 60.4
click at [665, 41] on div "hero . moveRight ( 9 )" at bounding box center [647, 179] width 89 height 293
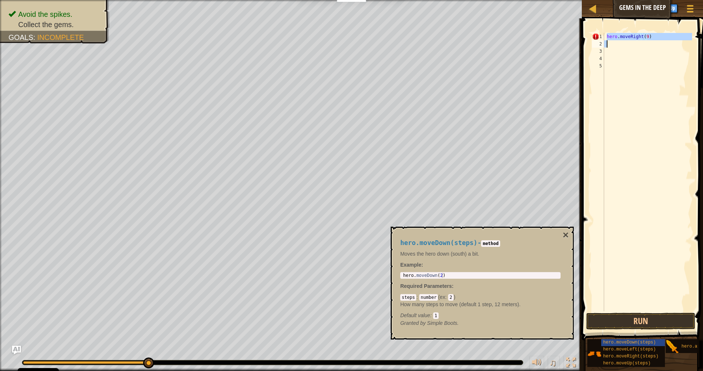
type textarea "hero.moveRight(9)"
click at [638, 49] on div at bounding box center [647, 179] width 89 height 293
click at [650, 44] on div "hero . moveDown ( steps )" at bounding box center [647, 172] width 89 height 278
click at [647, 46] on div "hero . moveDown ( steps )" at bounding box center [647, 179] width 89 height 293
click at [649, 46] on div "hero . moveDown ( steps )" at bounding box center [647, 179] width 89 height 293
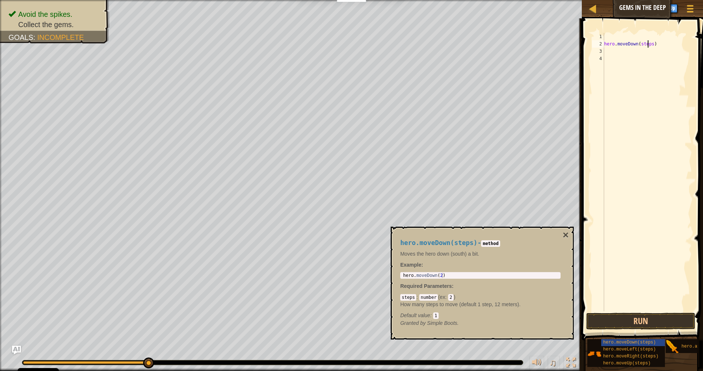
click at [651, 45] on div "hero . moveDown ( steps )" at bounding box center [647, 179] width 89 height 293
type textarea "hero.moveDown(3)"
click at [674, 120] on div "hero . moveDown ( 3 )" at bounding box center [647, 179] width 89 height 293
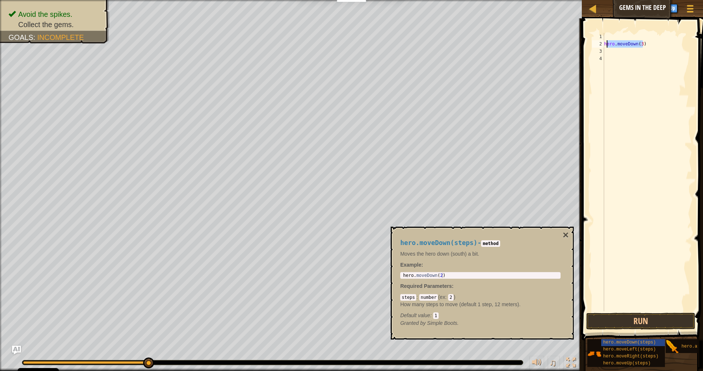
drag, startPoint x: 652, startPoint y: 43, endPoint x: 596, endPoint y: 45, distance: 56.8
click at [596, 45] on div "1 2 3 4 hero . moveDown ( 3 ) ההההההההההההההההההההההההההההההההההההההההההההההההה…" at bounding box center [640, 172] width 101 height 278
type textarea "hero.moveDown(3)"
click at [623, 40] on div "hero . moveDown ( 3 )" at bounding box center [647, 179] width 89 height 293
drag, startPoint x: 648, startPoint y: 43, endPoint x: 589, endPoint y: 46, distance: 59.0
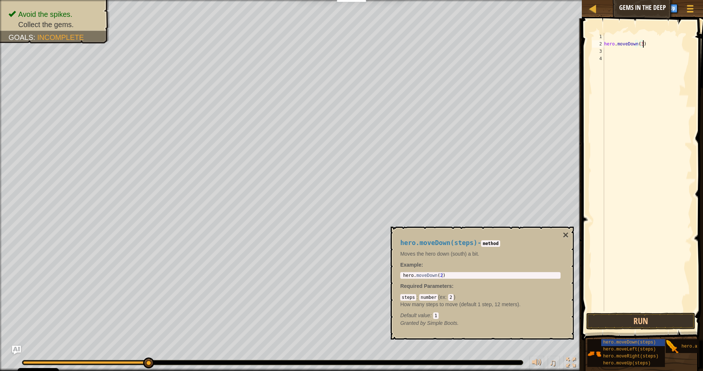
click at [589, 46] on div "1 2 3 4 hero . moveDown ( 3 ) ההההההההההההההההההההההההההההההההההההההההההההההההה…" at bounding box center [640, 193] width 123 height 343
type textarea "hero.moveDown(3)"
click at [609, 51] on div "hero . moveDown ( 3 )" at bounding box center [647, 179] width 89 height 293
paste textarea "hero.moveDown(3)"
type textarea "hero.moveDown(3)"
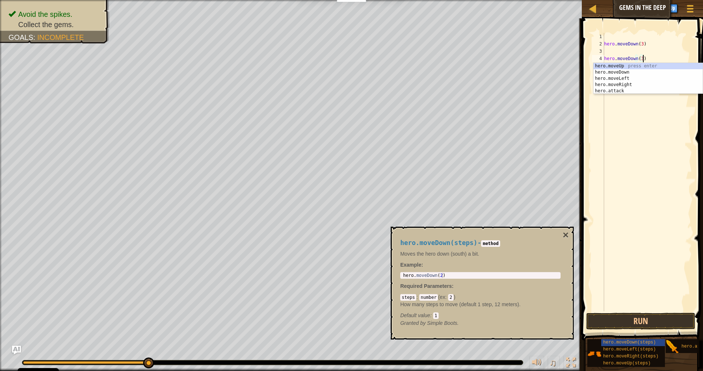
click at [634, 50] on div "hero . moveDown ( 3 ) hero . moveDown ( 3 )" at bounding box center [647, 179] width 89 height 293
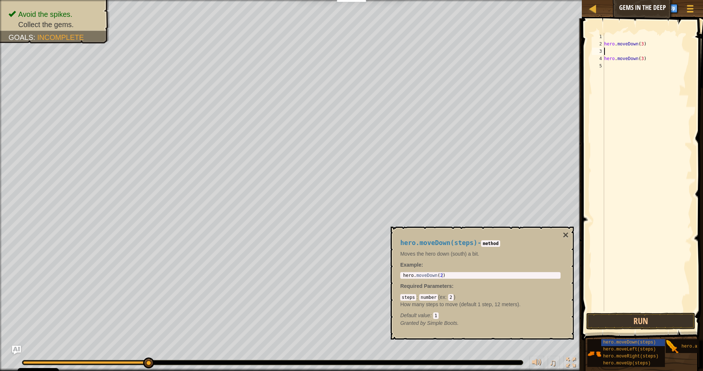
paste textarea "hero.moveDown(3)"
type textarea "hero.moveDown(3)"
drag, startPoint x: 650, startPoint y: 57, endPoint x: 603, endPoint y: 59, distance: 48.0
click at [603, 59] on div "hero.moveDown(3) 1 2 3 4 5 hero . moveDown ( 3 ) hero . moveDown ( 3 ) hero . m…" at bounding box center [640, 172] width 101 height 278
drag, startPoint x: 649, startPoint y: 43, endPoint x: 604, endPoint y: 41, distance: 45.5
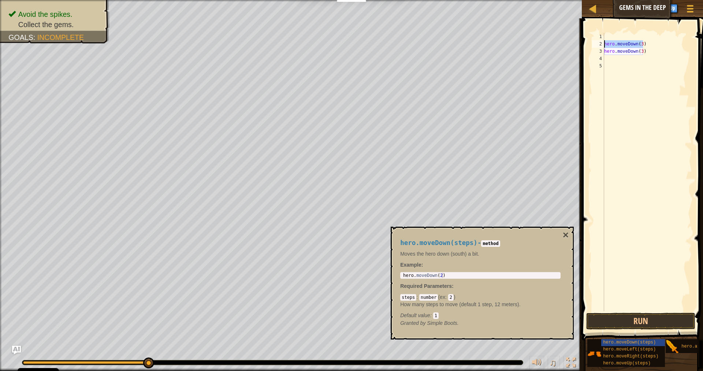
click at [604, 41] on div "hero . moveDown ( 3 ) hero . moveDown ( 3 )" at bounding box center [647, 179] width 89 height 293
type textarea "hero.moveDown(3)"
click at [625, 352] on div "hero.moveLeft(steps)" at bounding box center [636, 349] width 70 height 7
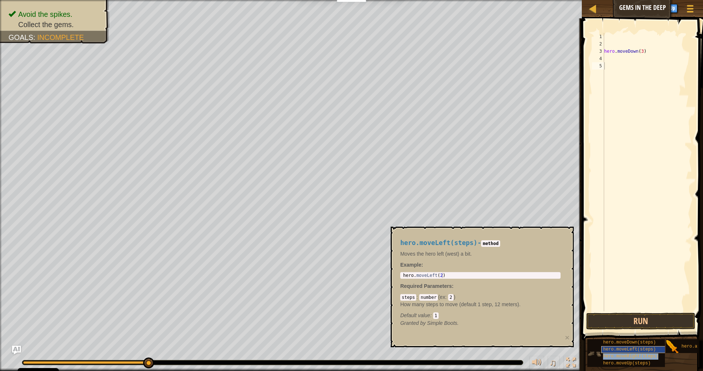
type textarea "hero.moveDown(3)"
click at [649, 43] on div "hero . moveRight ( steps ) hero . moveDown ( 3 )" at bounding box center [647, 172] width 89 height 278
click at [652, 43] on div "hero . moveRight ( steps ) hero . moveDown ( 3 )" at bounding box center [647, 179] width 89 height 293
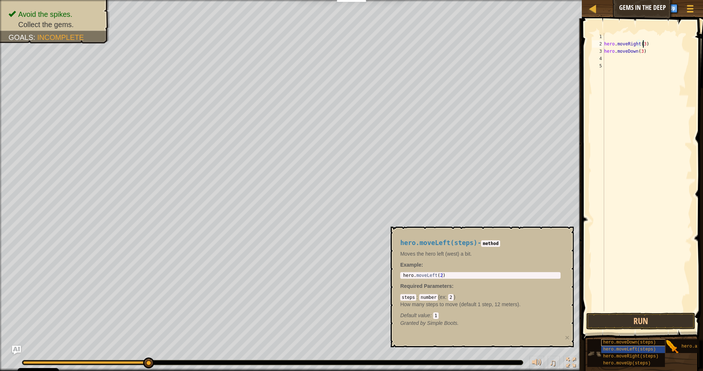
scroll to position [5, 0]
type textarea "hero.moveUp(steps)"
click at [644, 57] on div "hero . moveRight ( 3 ) hero . moveDown ( 3 ) hero . moveUp ( steps )" at bounding box center [647, 172] width 89 height 278
click at [644, 57] on div "hero . moveRight ( 3 ) hero . moveDown ( 3 ) hero . moveUp ( steps )" at bounding box center [647, 179] width 89 height 293
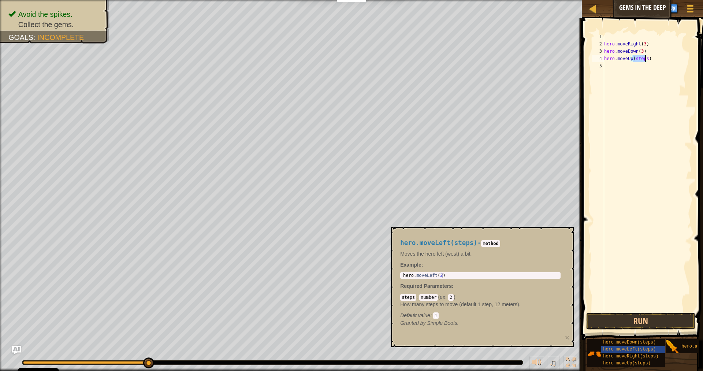
click at [644, 57] on div "hero . moveRight ( 3 ) hero . moveDown ( 3 ) hero . moveUp ( steps )" at bounding box center [647, 179] width 89 height 293
click at [644, 59] on div "hero . moveRight ( 3 ) hero . moveDown ( 3 ) hero . moveUp ( steps )" at bounding box center [647, 179] width 89 height 293
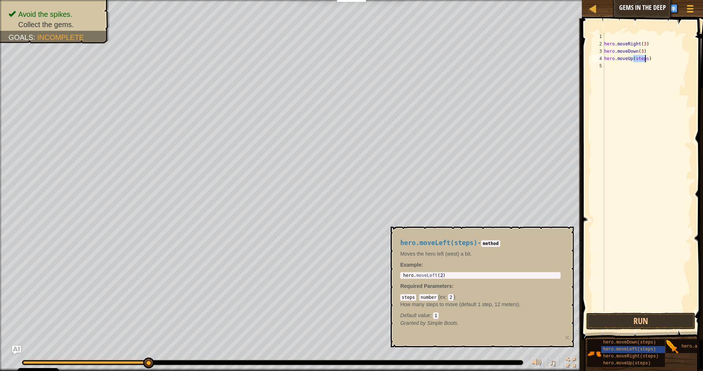
click at [644, 59] on div "hero . moveRight ( 3 ) hero . moveDown ( 3 ) hero . moveUp ( steps )" at bounding box center [647, 179] width 89 height 293
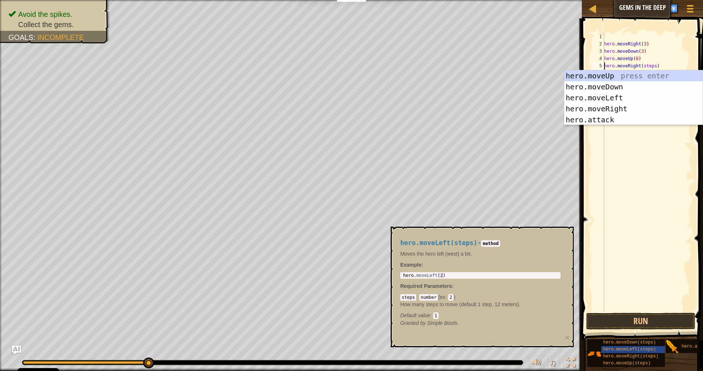
click at [652, 67] on div "hero . moveRight ( 3 ) hero . moveDown ( 3 ) hero . moveUp ( 6 ) hero . moveRig…" at bounding box center [647, 179] width 89 height 293
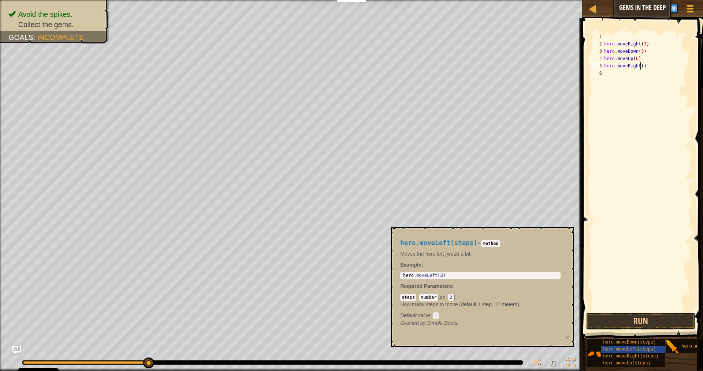
scroll to position [3, 3]
click at [619, 321] on button "Run" at bounding box center [640, 321] width 109 height 17
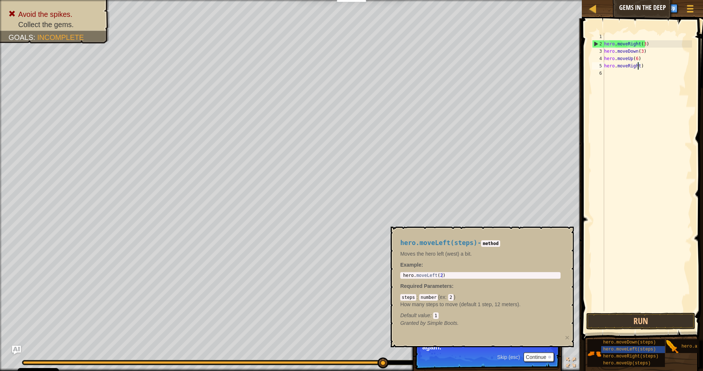
scroll to position [3, 3]
click at [594, 66] on div "5" at bounding box center [598, 65] width 12 height 7
type textarea "hero.moveRight)"
drag, startPoint x: 660, startPoint y: 68, endPoint x: 594, endPoint y: 64, distance: 66.4
click at [594, 64] on div "hero.moveRight) 1 2 3 4 5 6 hero . moveRight ( 3 ) hero . moveDown ( 3 ) hero .…" at bounding box center [640, 172] width 101 height 278
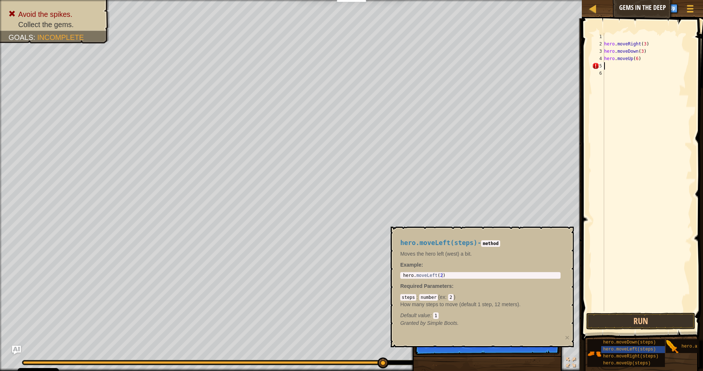
scroll to position [3, 0]
click at [594, 317] on button "Run" at bounding box center [640, 321] width 109 height 17
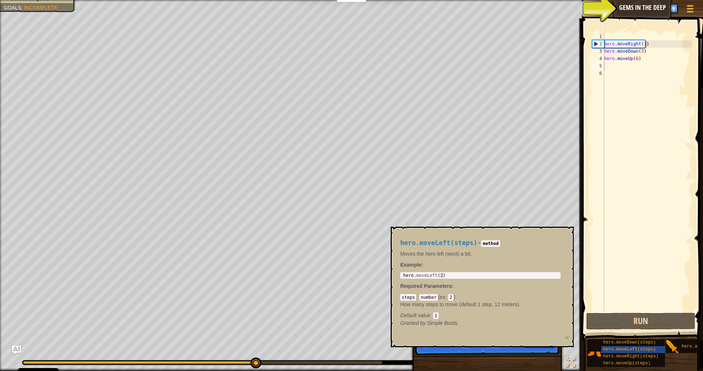
click at [641, 5] on span "Hints" at bounding box center [645, 7] width 12 height 7
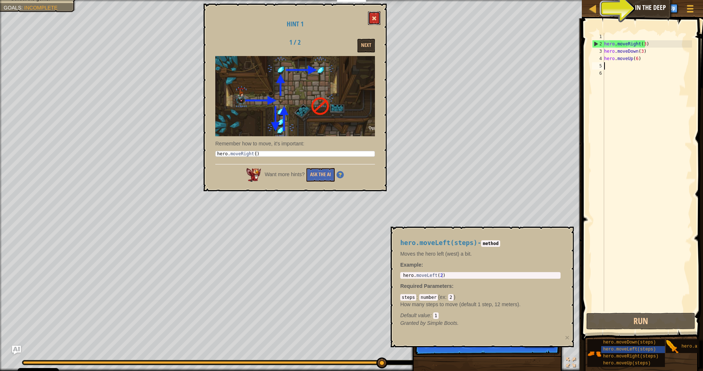
click at [377, 18] on button at bounding box center [374, 18] width 12 height 14
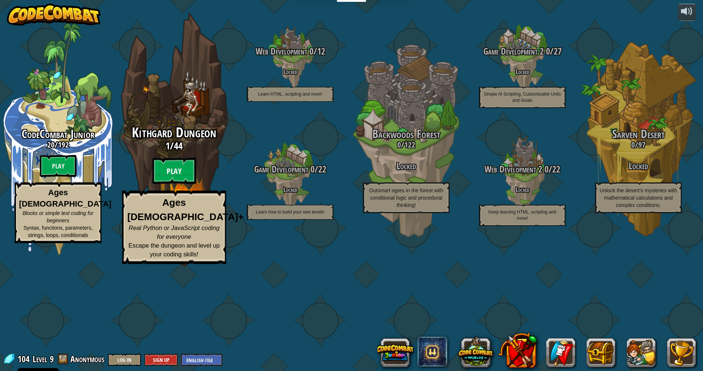
click at [168, 184] on btn "Play" at bounding box center [174, 171] width 44 height 26
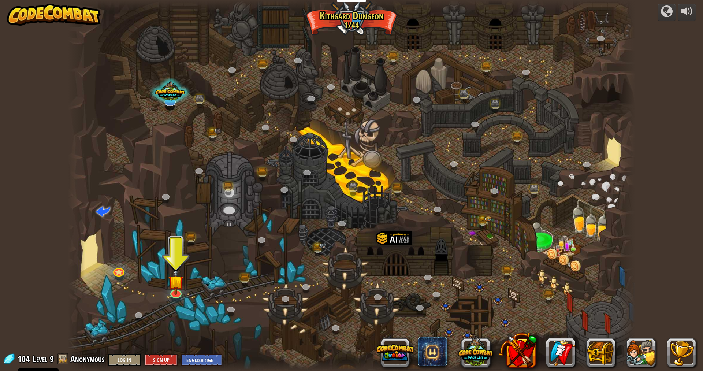
click at [178, 300] on div at bounding box center [175, 298] width 9 height 7
click at [172, 292] on img at bounding box center [175, 275] width 15 height 36
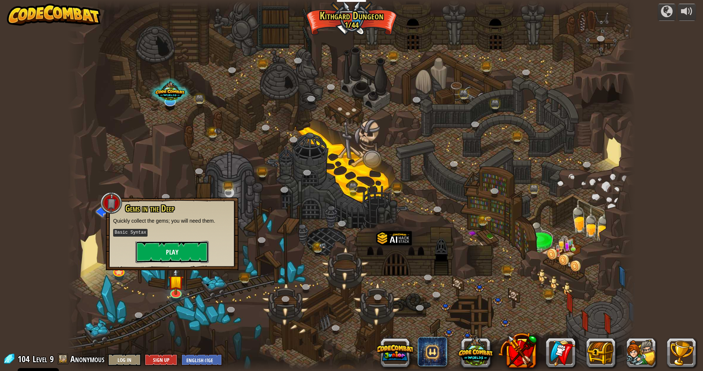
click at [164, 252] on button "Play" at bounding box center [171, 252] width 73 height 22
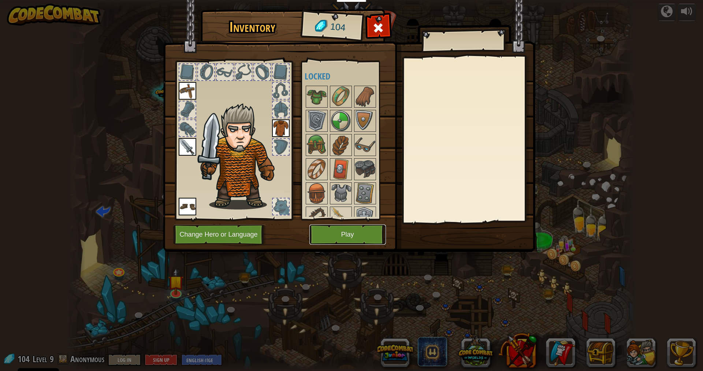
click at [328, 229] on button "Play" at bounding box center [347, 234] width 77 height 20
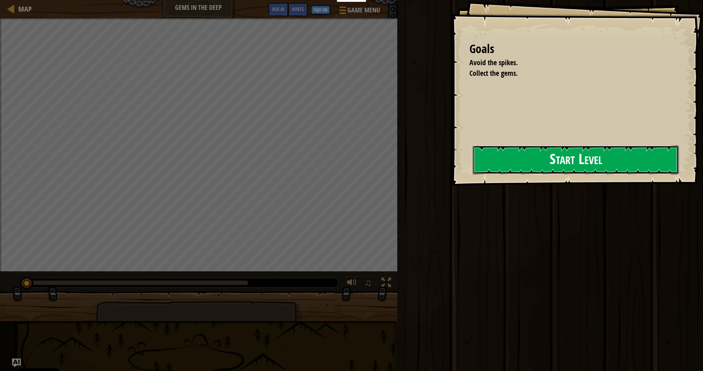
click at [558, 161] on button "Start Level" at bounding box center [576, 159] width 206 height 29
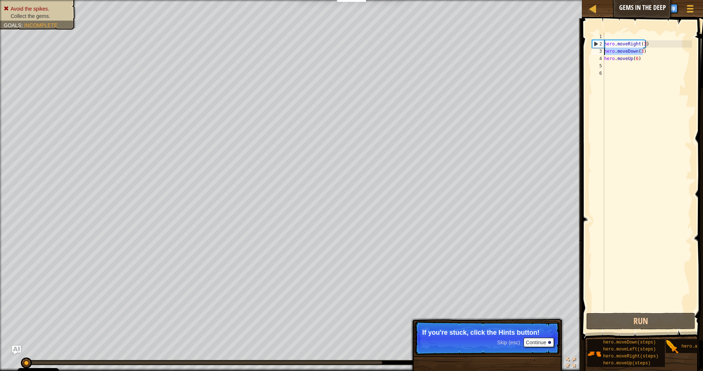
drag, startPoint x: 645, startPoint y: 50, endPoint x: 603, endPoint y: 52, distance: 42.5
click at [603, 52] on div "1 2 3 4 5 6 hero . moveRight ( 3 ) hero . moveDown ( 3 ) hero . moveUp ( 6 ) הה…" at bounding box center [640, 172] width 101 height 278
type textarea "hero.moveDown(3)"
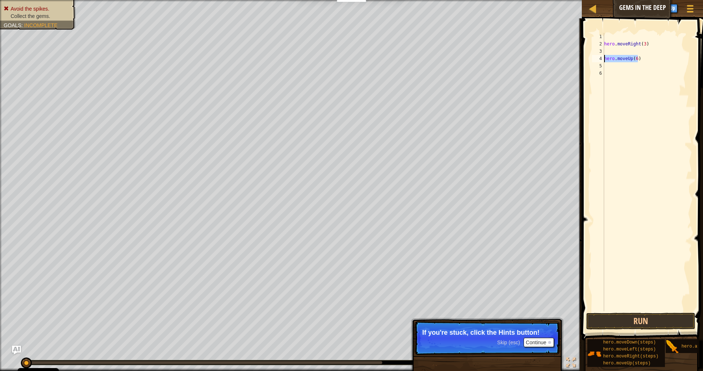
drag, startPoint x: 678, startPoint y: 57, endPoint x: 601, endPoint y: 57, distance: 76.5
click at [601, 58] on div "1 2 3 4 5 6 hero . moveRight ( 3 ) hero . moveUp ( 6 ) הההההההההההההההההההההההה…" at bounding box center [640, 172] width 101 height 278
type textarea "hero.moveUp(6)"
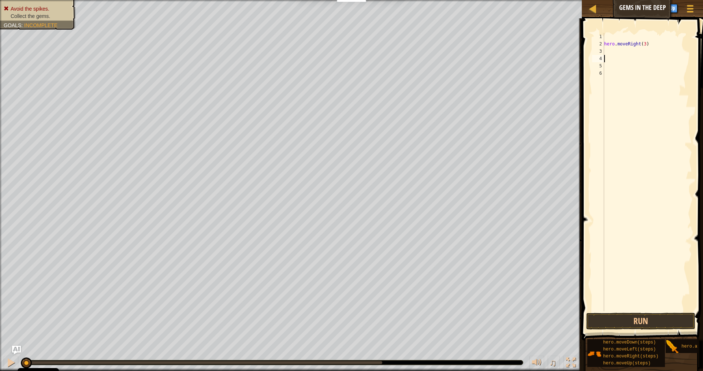
click at [622, 328] on button "Run" at bounding box center [640, 321] width 109 height 17
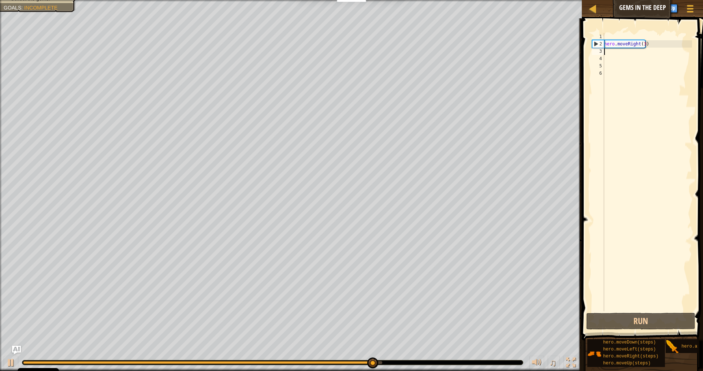
click at [643, 49] on div "hero . moveRight ( 3 )" at bounding box center [647, 179] width 89 height 293
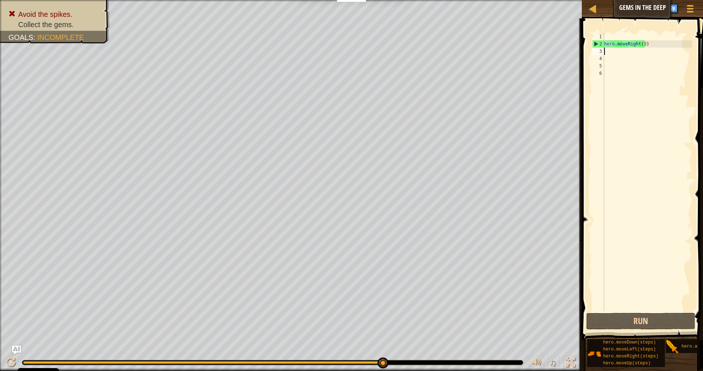
click at [643, 49] on div "hero . moveRight ( 3 )" at bounding box center [647, 179] width 89 height 293
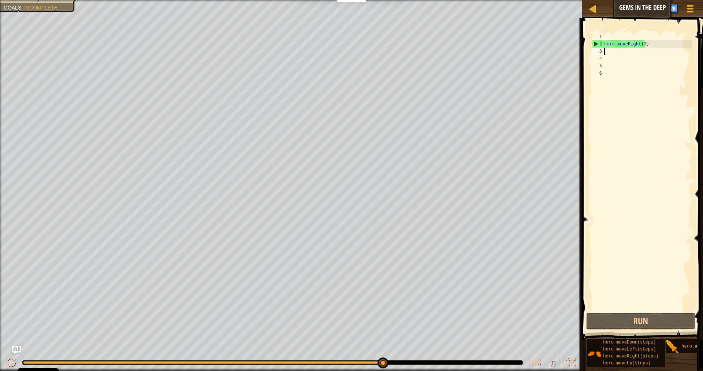
click at [646, 45] on div "hero . moveRight ( 3 )" at bounding box center [647, 179] width 89 height 293
click at [645, 45] on div "hero . moveRight ( 3 )" at bounding box center [647, 179] width 89 height 293
click at [641, 44] on div "hero . moveRight ( 3 )" at bounding box center [647, 172] width 89 height 278
click at [641, 44] on div "hero . moveRight ( 3 )" at bounding box center [647, 179] width 89 height 293
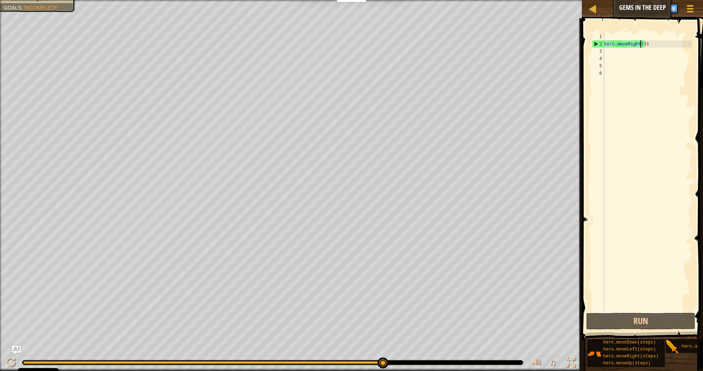
click at [641, 45] on div "hero . moveRight ( 3 )" at bounding box center [647, 179] width 89 height 293
click at [643, 46] on div "hero . moveRight ( 3 )" at bounding box center [647, 179] width 89 height 293
click at [633, 318] on button "Run" at bounding box center [640, 321] width 109 height 17
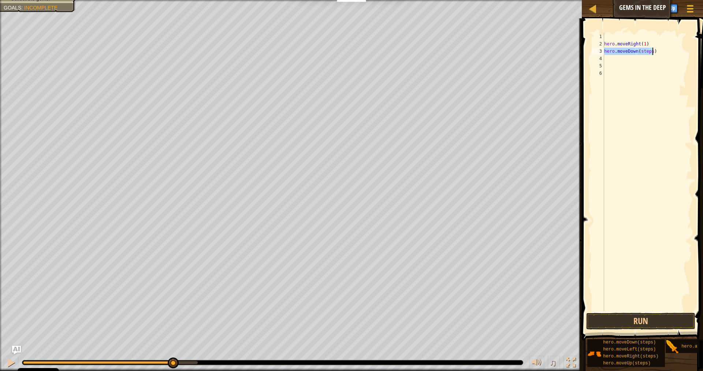
click at [650, 51] on div "hero . moveRight ( 1 ) hero . moveDown ( steps )" at bounding box center [647, 172] width 89 height 278
click at [650, 51] on div "hero . moveRight ( 1 ) hero . moveDown ( steps )" at bounding box center [647, 179] width 89 height 293
type textarea "hero.moveDown(steps)"
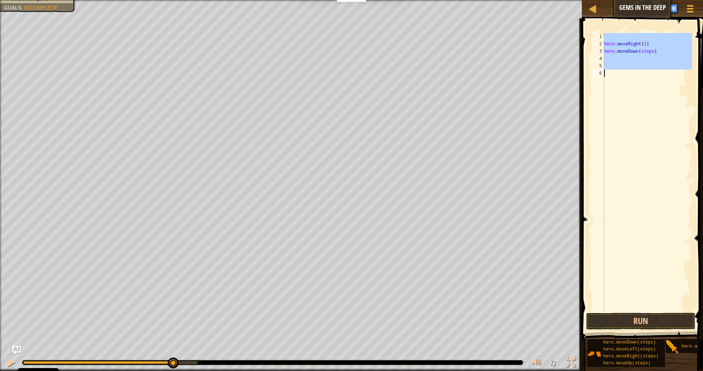
click at [650, 51] on div "hero . moveRight ( 1 ) hero . moveDown ( steps )" at bounding box center [647, 179] width 89 height 293
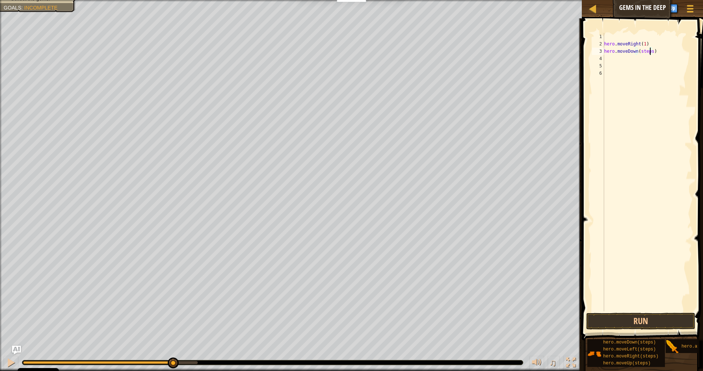
click at [650, 51] on div "hero . moveRight ( 1 ) hero . moveDown ( steps )" at bounding box center [647, 179] width 89 height 293
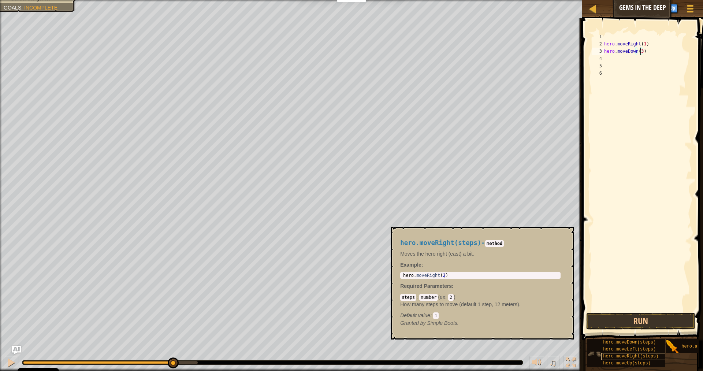
scroll to position [5, 0]
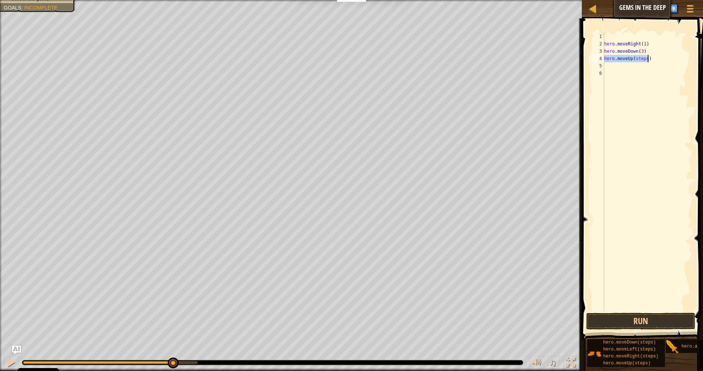
click at [642, 57] on div "hero . moveRight ( 1 ) hero . moveDown ( 3 ) hero . moveUp ( steps )" at bounding box center [647, 172] width 89 height 278
click at [642, 57] on div "hero . moveRight ( 1 ) hero . moveDown ( 3 ) hero . moveUp ( steps )" at bounding box center [647, 179] width 89 height 293
click at [649, 65] on div "hero . moveRight ( 1 ) hero . moveDown ( 3 ) hero . moveUp ( 6 ) hero . moveRig…" at bounding box center [647, 172] width 89 height 278
click at [649, 65] on div "hero . moveRight ( 1 ) hero . moveDown ( 3 ) hero . moveUp ( 6 ) hero . moveRig…" at bounding box center [647, 179] width 89 height 293
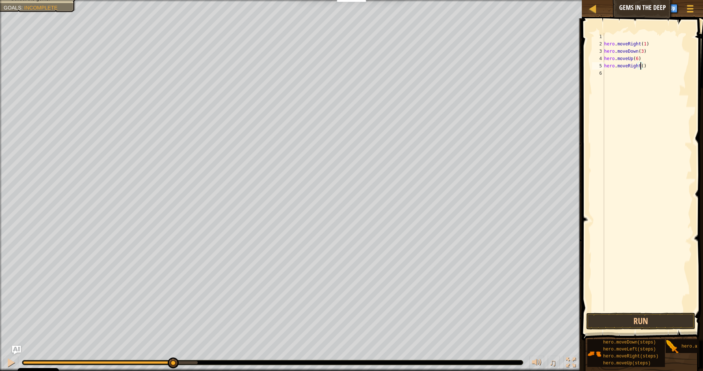
scroll to position [3, 3]
click at [624, 325] on button "Run" at bounding box center [640, 321] width 109 height 17
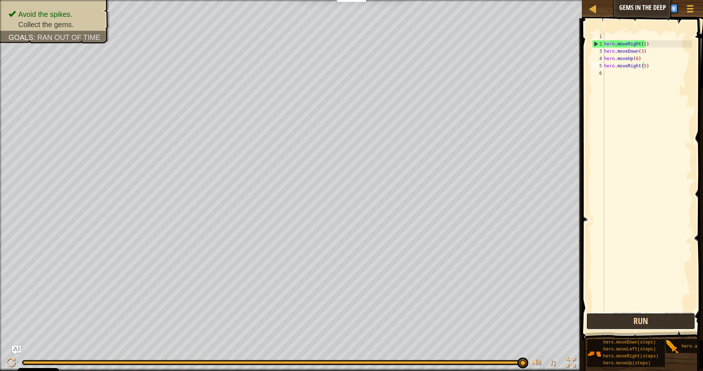
click at [660, 320] on button "Run" at bounding box center [640, 321] width 109 height 17
click at [635, 61] on div "hero . moveRight ( 1 ) hero . moveDown ( 3 ) hero . moveUp ( 6 ) hero . moveRig…" at bounding box center [647, 179] width 89 height 293
click at [658, 324] on button "Run" at bounding box center [640, 321] width 109 height 17
click at [635, 323] on button "Run" at bounding box center [640, 321] width 109 height 17
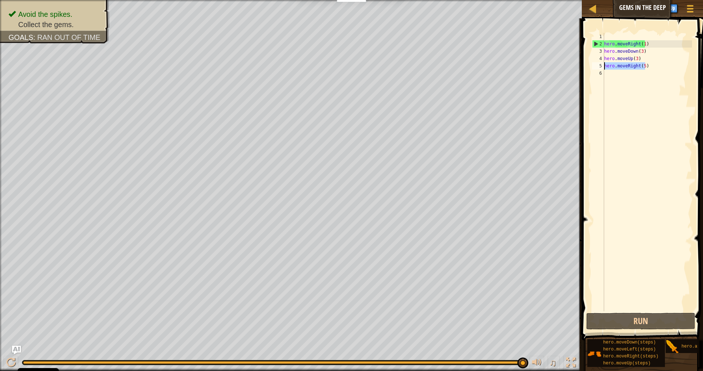
drag, startPoint x: 647, startPoint y: 66, endPoint x: 604, endPoint y: 67, distance: 43.6
click at [604, 67] on div "hero.moveUp(3) 1 2 3 4 5 6 hero . moveRight ( 1 ) hero . moveDown ( 3 ) hero . …" at bounding box center [640, 172] width 101 height 278
type textarea "hero.moveRight(5)"
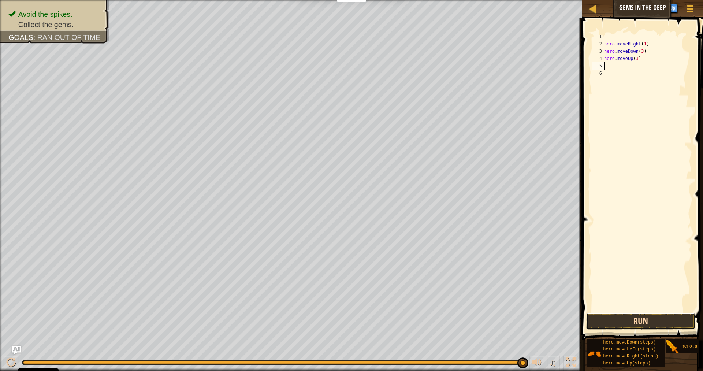
click at [629, 324] on button "Run" at bounding box center [640, 321] width 109 height 17
click at [634, 60] on div "hero . moveRight ( 1 ) hero . moveDown ( 3 ) hero . moveUp ( 3 )" at bounding box center [647, 179] width 89 height 293
click at [652, 318] on button "Run" at bounding box center [640, 321] width 109 height 17
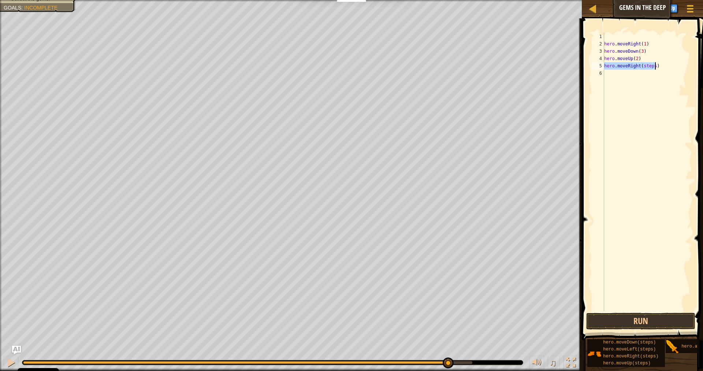
click at [646, 64] on div "hero . moveRight ( 1 ) hero . moveDown ( 3 ) hero . moveUp ( 2 ) hero . moveRig…" at bounding box center [647, 172] width 89 height 278
click at [646, 64] on div "hero . moveRight ( 1 ) hero . moveDown ( 3 ) hero . moveUp ( 2 ) hero . moveRig…" at bounding box center [647, 179] width 89 height 293
type textarea "hero.moveRight(5)"
click at [613, 316] on button "Run" at bounding box center [640, 321] width 109 height 17
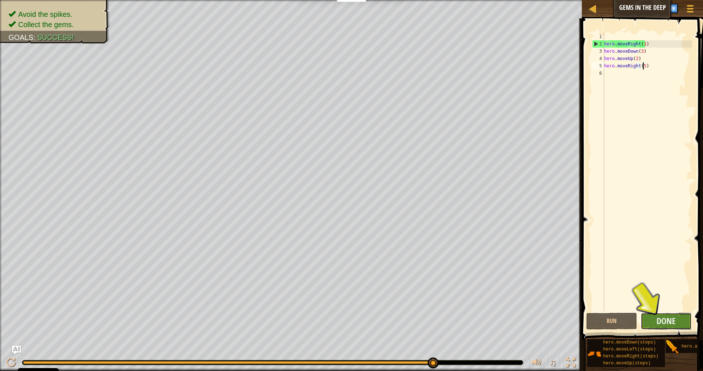
click at [674, 314] on button "Done" at bounding box center [666, 321] width 51 height 17
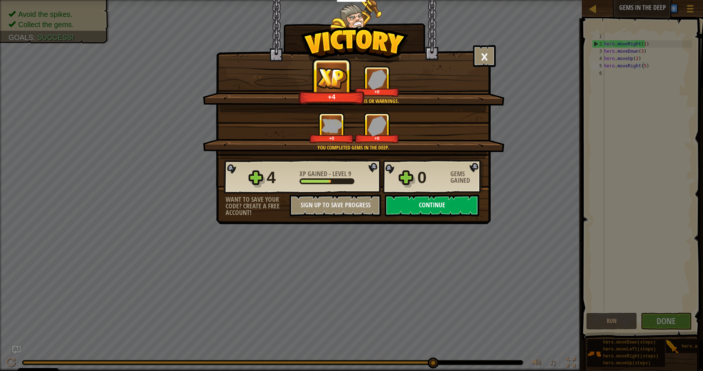
click at [415, 203] on button "Continue" at bounding box center [432, 205] width 94 height 22
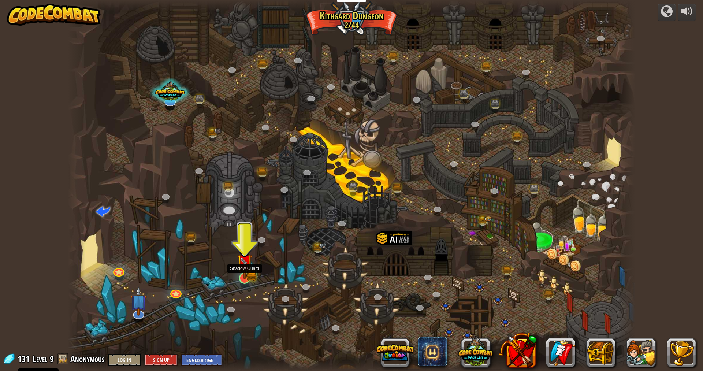
click at [247, 273] on img at bounding box center [244, 262] width 15 height 34
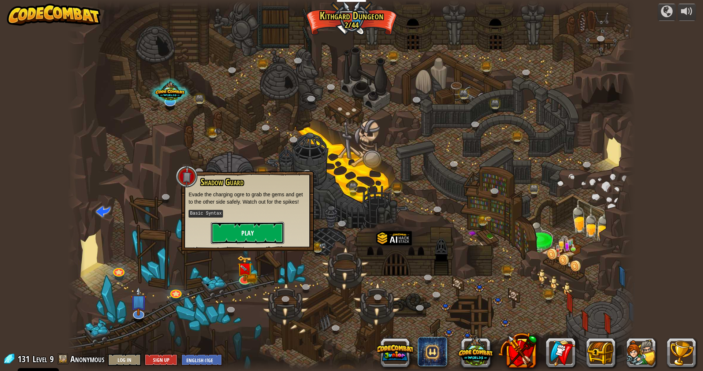
click at [262, 234] on button "Play" at bounding box center [247, 233] width 73 height 22
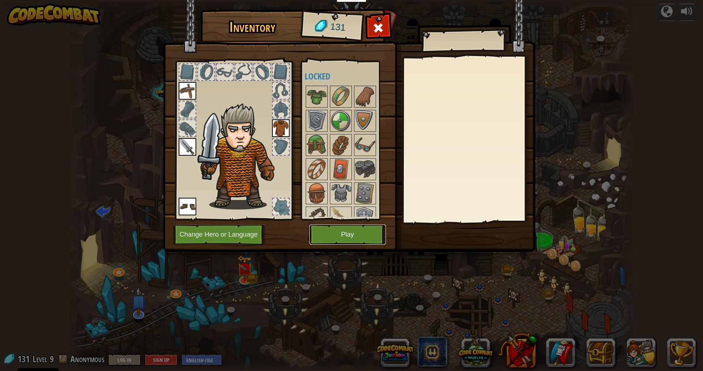
click at [340, 240] on button "Play" at bounding box center [347, 234] width 77 height 20
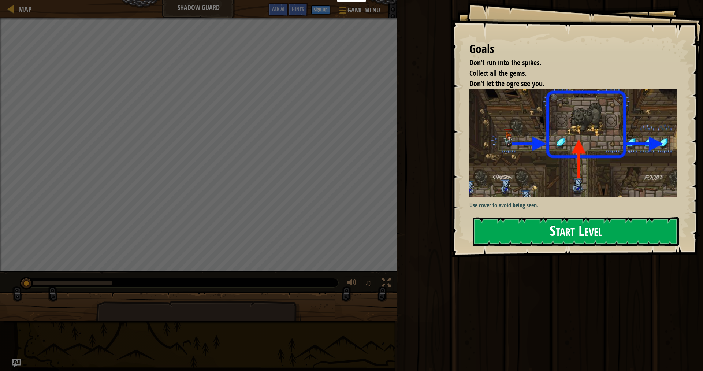
click at [564, 220] on button "Start Level" at bounding box center [576, 231] width 206 height 29
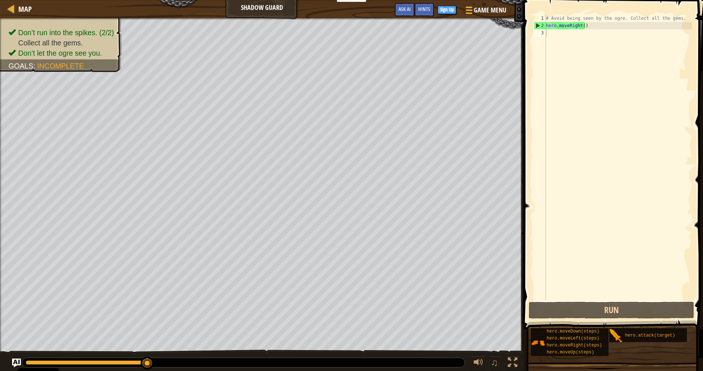
click at [584, 26] on div "# Avoid being seen by the ogre. Collect all the gems. hero . moveRight ( )" at bounding box center [618, 165] width 148 height 300
click at [582, 27] on div "# Avoid being seen by the ogre. Collect all the gems. hero . moveRight ( )" at bounding box center [618, 165] width 148 height 300
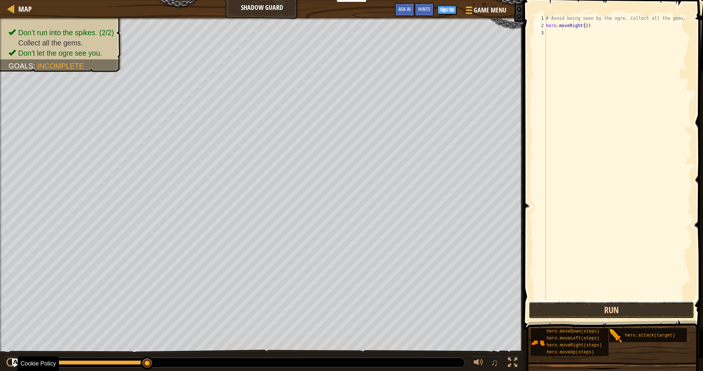
click at [647, 303] on button "Run" at bounding box center [611, 310] width 165 height 17
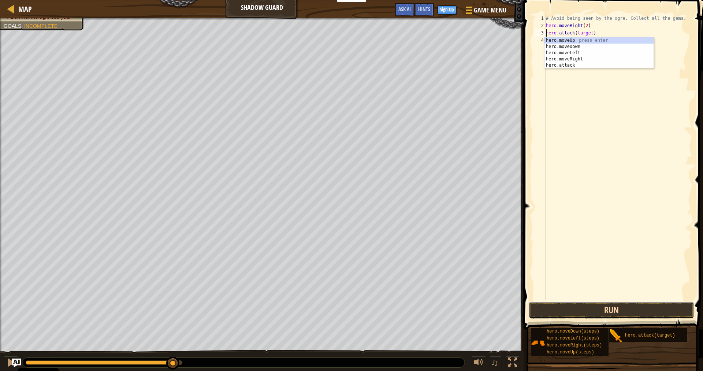
click at [580, 304] on button "Run" at bounding box center [611, 310] width 165 height 17
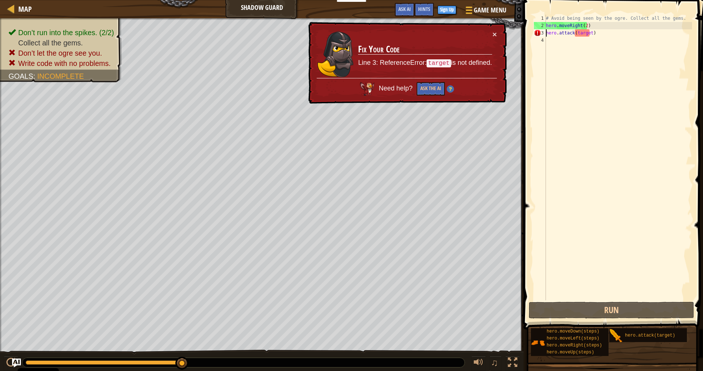
click at [581, 34] on div "# Avoid being seen by the ogre. Collect all the gems. hero . moveRight ( 2 ) he…" at bounding box center [618, 165] width 148 height 300
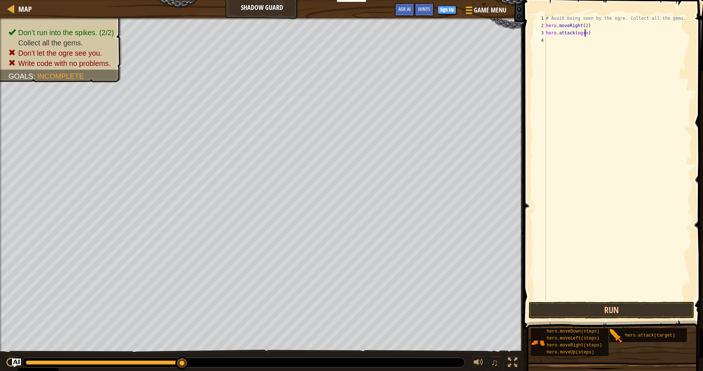
type textarea "hero.attack(ogre)"
click at [588, 320] on span at bounding box center [613, 154] width 185 height 351
click at [588, 314] on button "Run" at bounding box center [611, 310] width 165 height 17
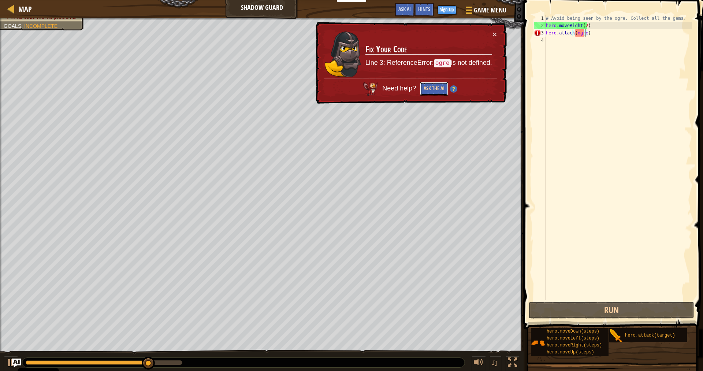
click at [436, 84] on button "Ask the AI" at bounding box center [434, 89] width 28 height 14
